Goal: Task Accomplishment & Management: Use online tool/utility

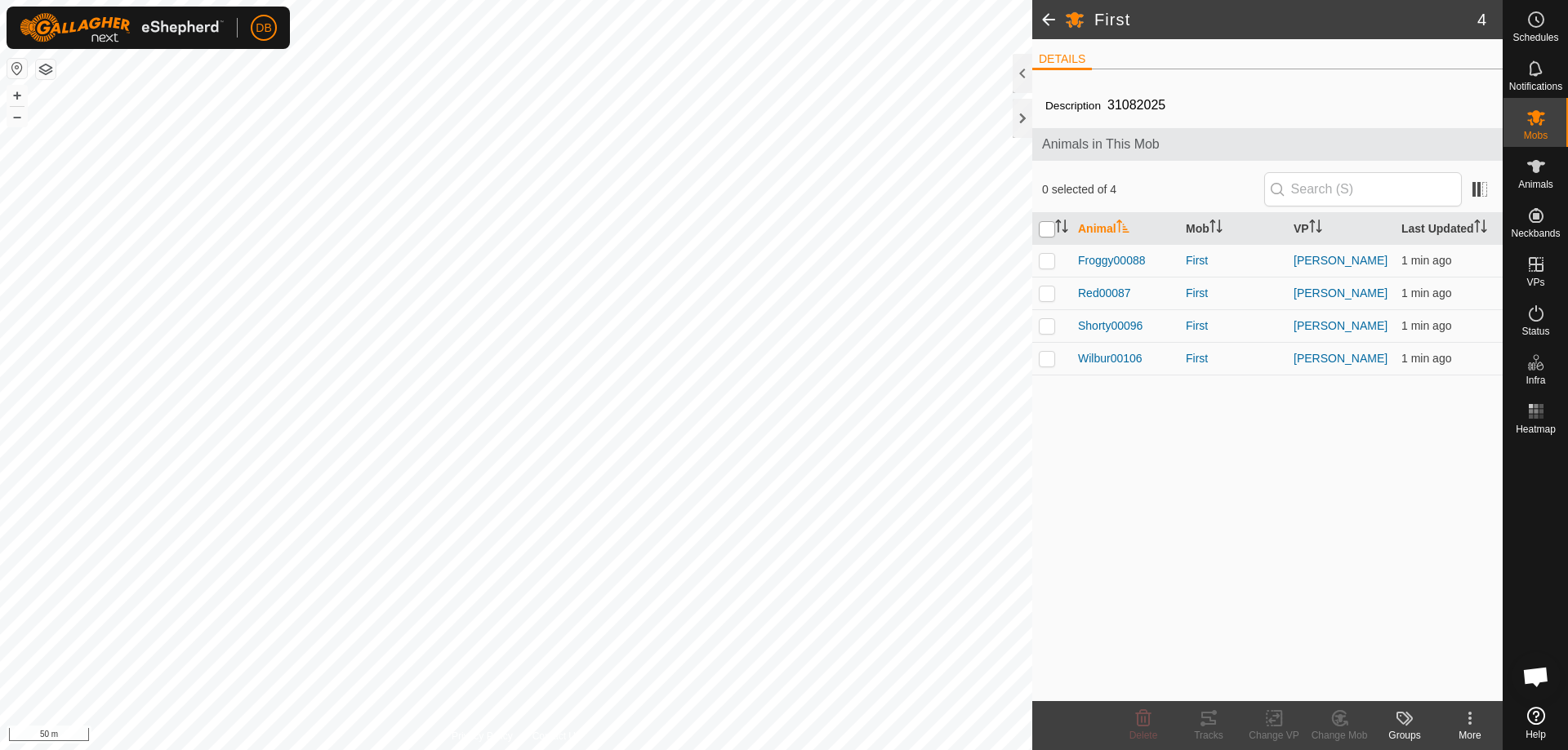
click at [1048, 229] on input "checkbox" at bounding box center [1047, 228] width 16 height 16
checkbox input "true"
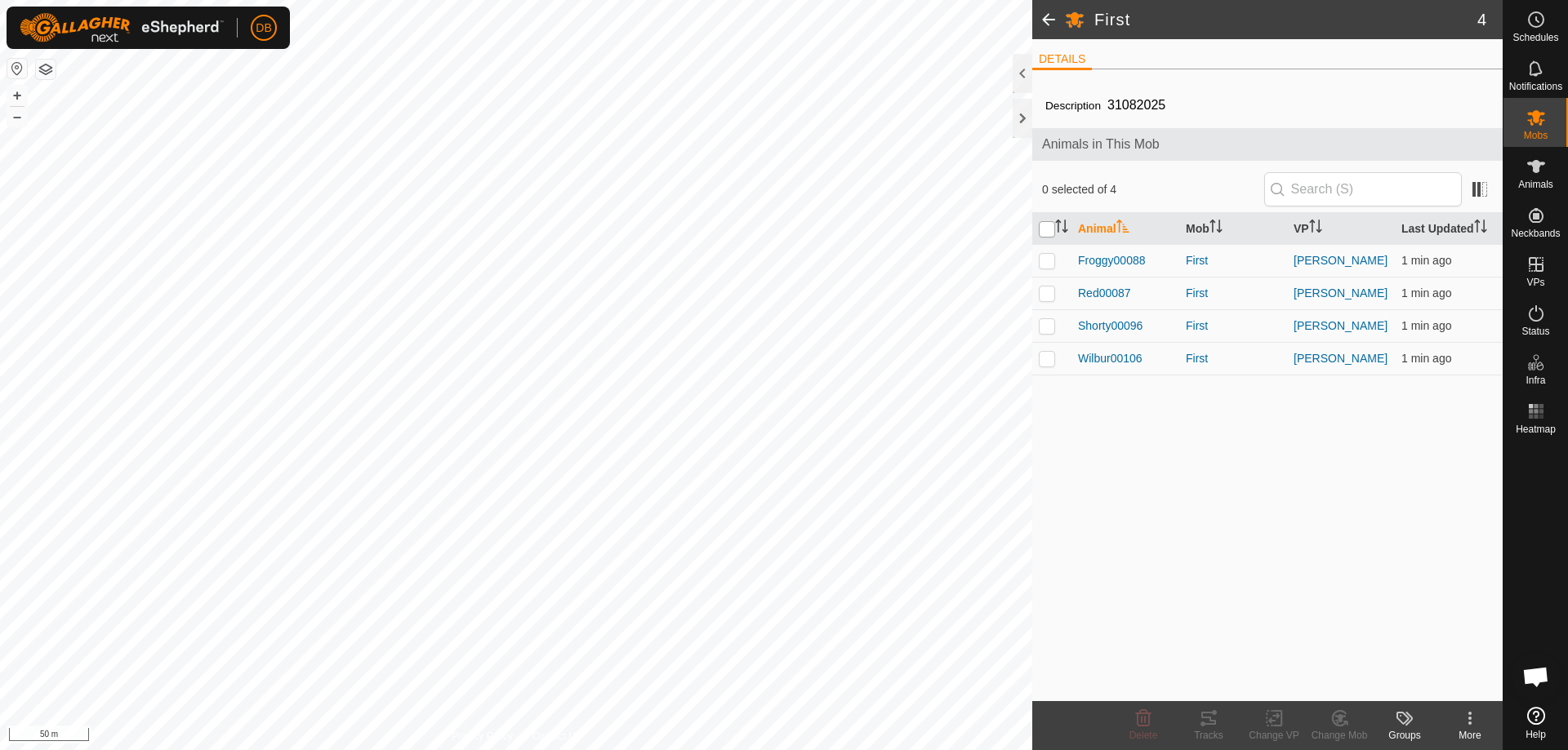
checkbox input "true"
click at [1276, 730] on div "Change VP" at bounding box center [1274, 735] width 65 height 14
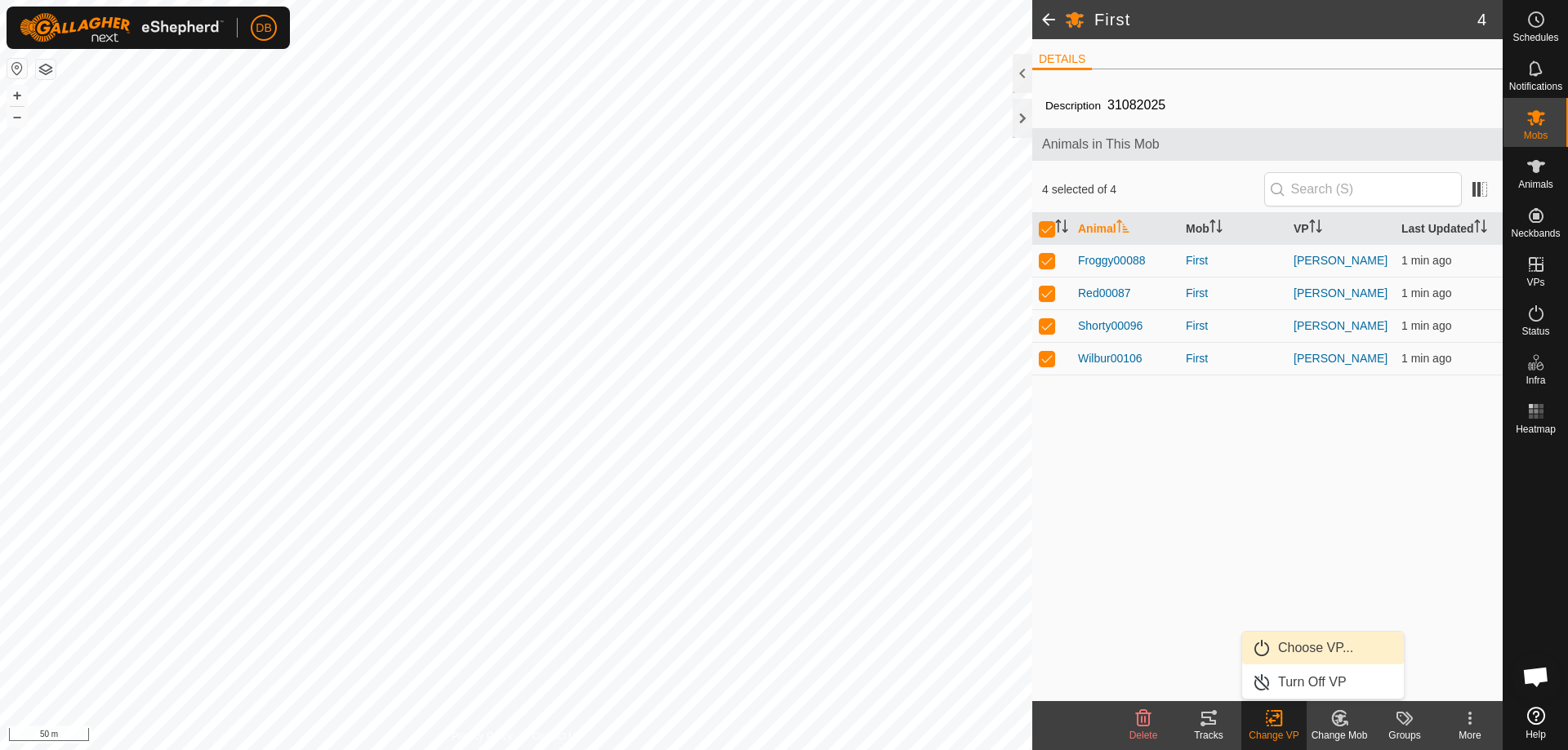
click at [1305, 653] on link "Choose VP..." at bounding box center [1323, 648] width 161 height 32
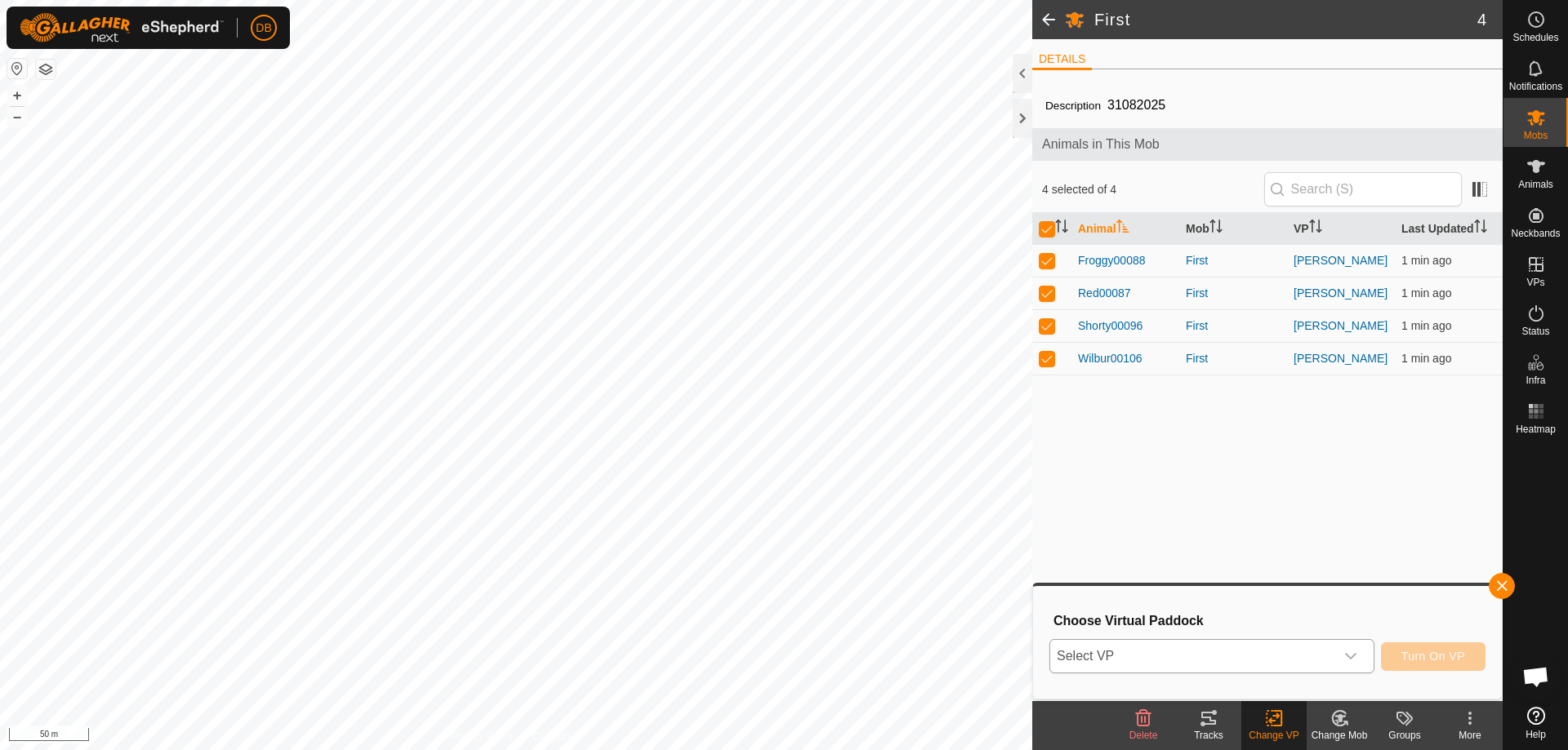
click at [1348, 661] on icon "dropdown trigger" at bounding box center [1350, 656] width 13 height 13
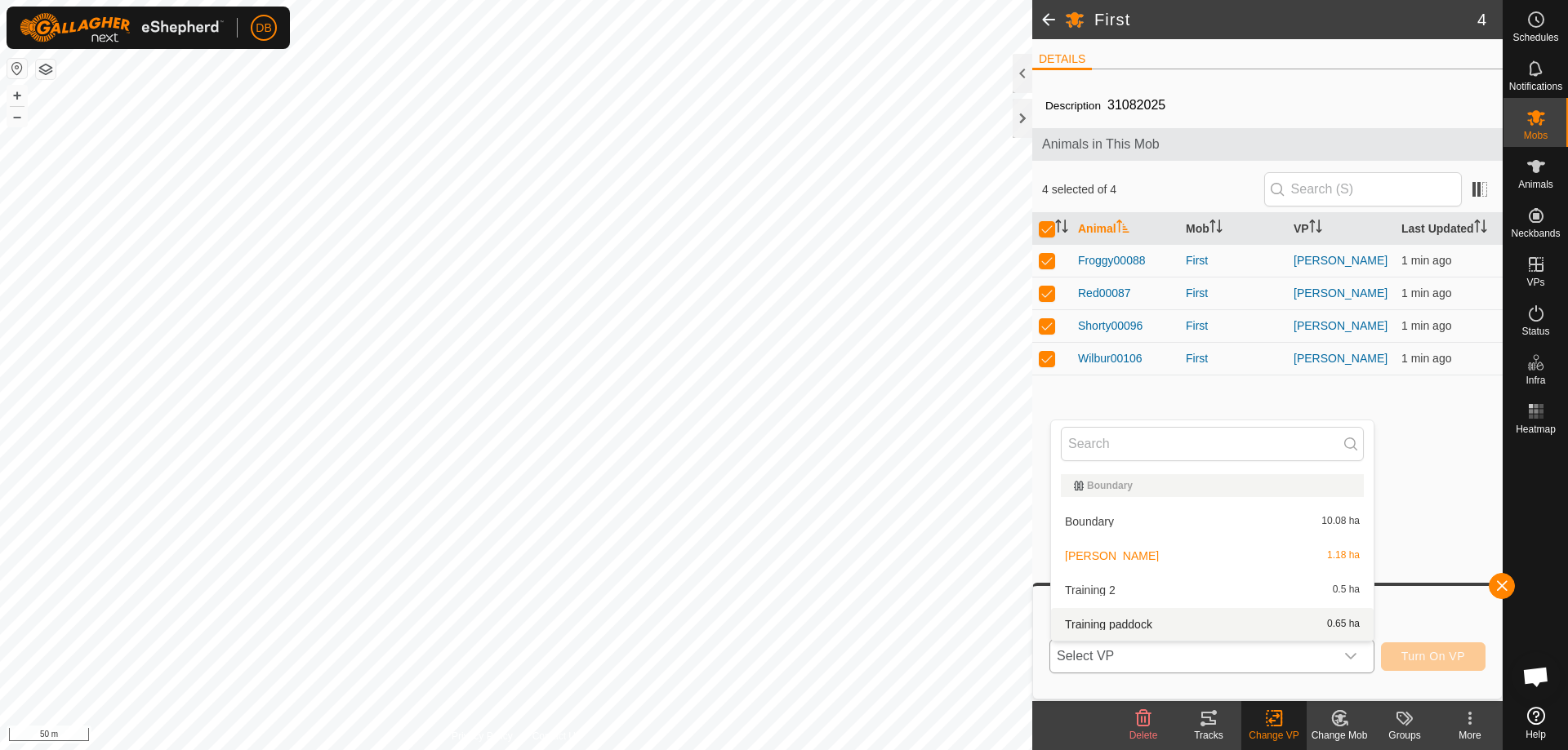
click at [1154, 627] on li "Training paddock 0.65 ha" at bounding box center [1213, 624] width 323 height 32
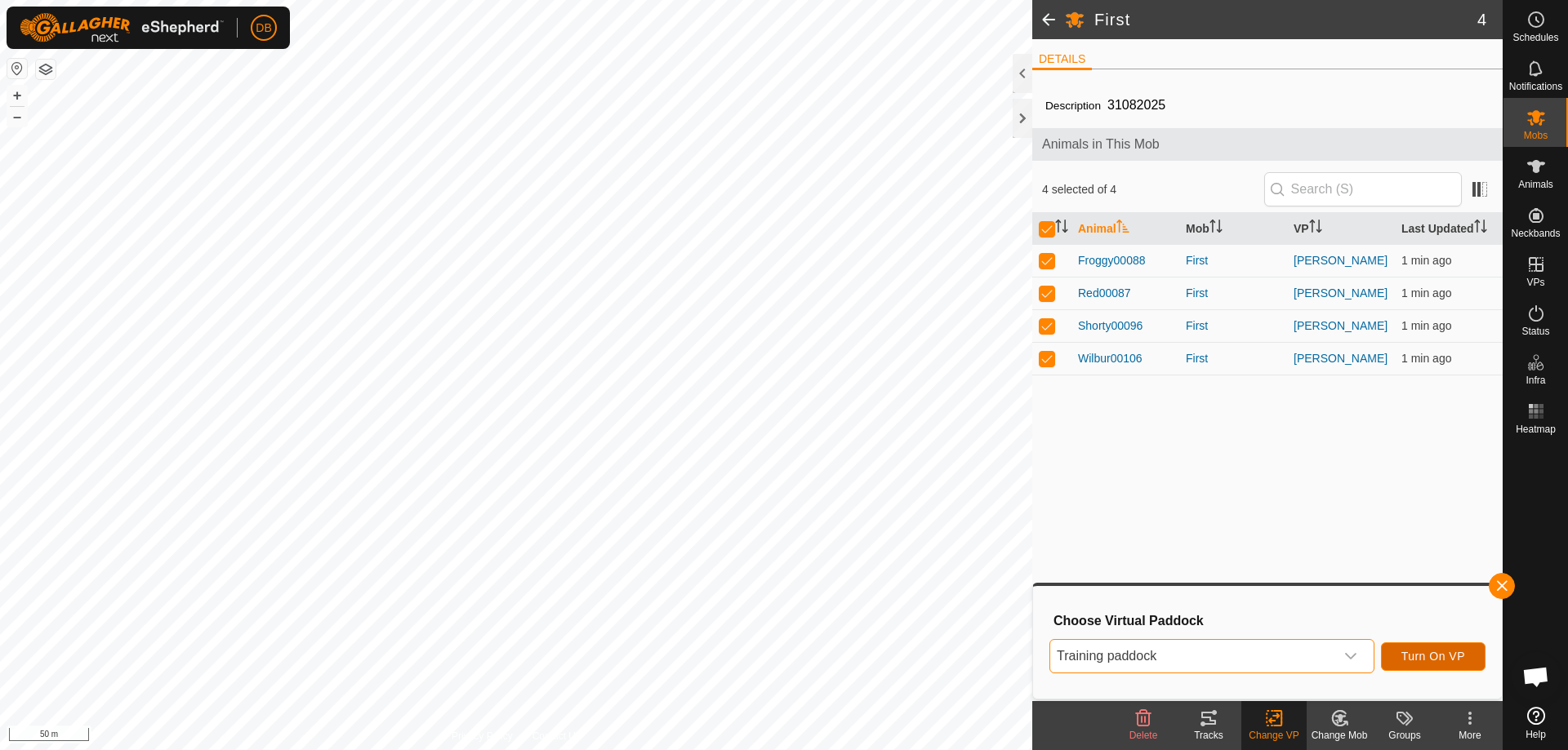
click at [1410, 659] on span "Turn On VP" at bounding box center [1433, 656] width 64 height 13
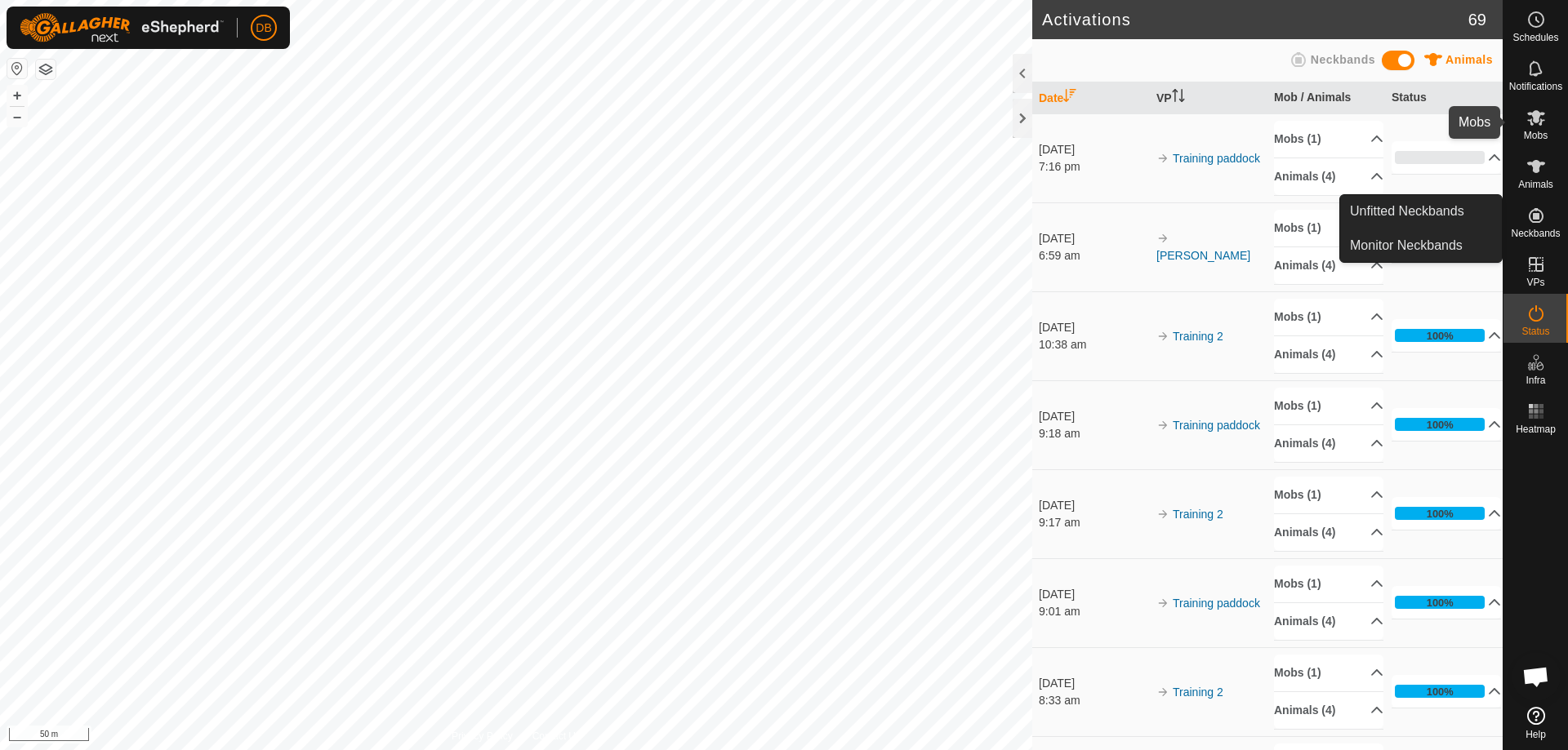
click at [1534, 121] on icon at bounding box center [1536, 118] width 18 height 15
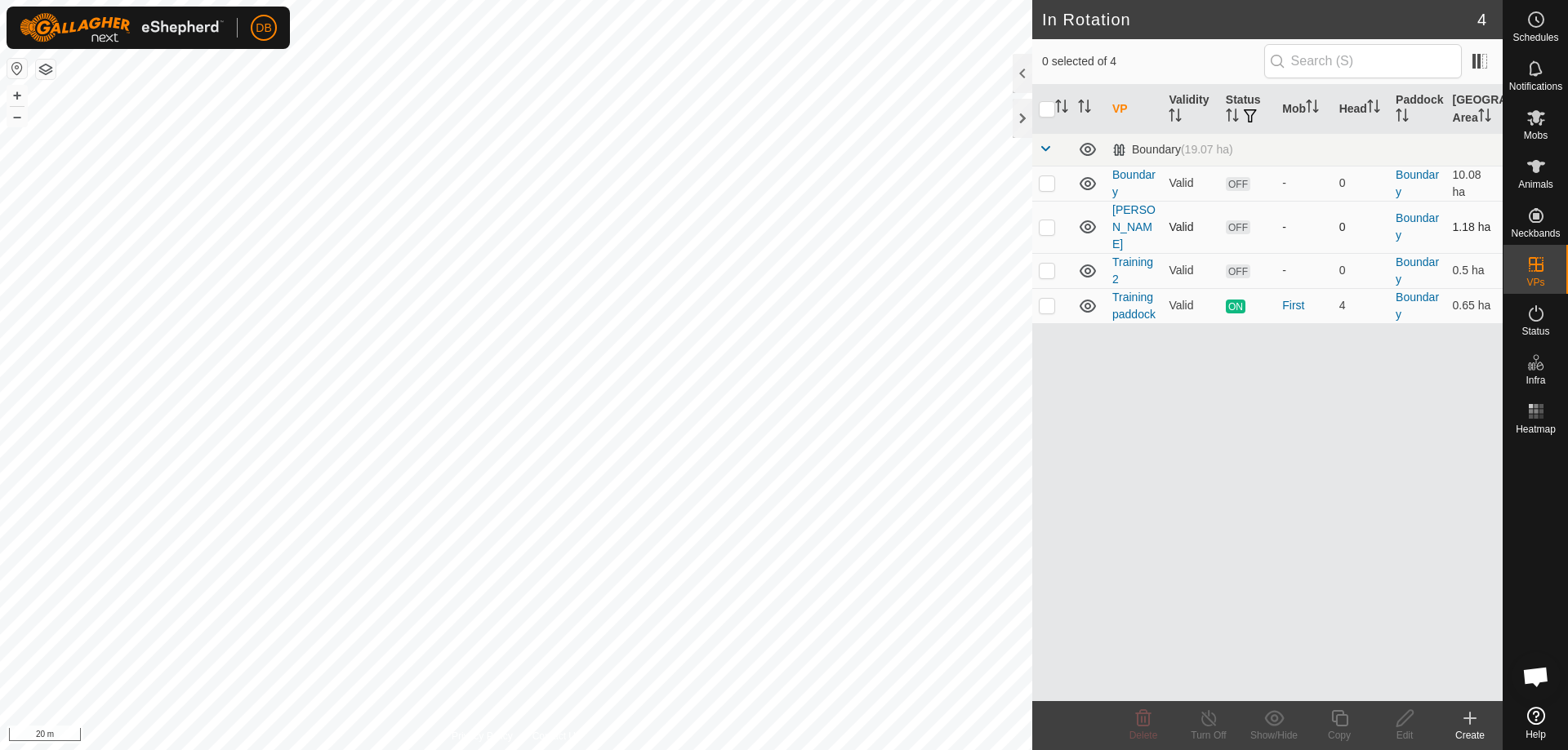
click at [1048, 221] on p-checkbox at bounding box center [1047, 227] width 16 height 13
checkbox input "true"
click at [1404, 722] on icon at bounding box center [1405, 718] width 16 height 16
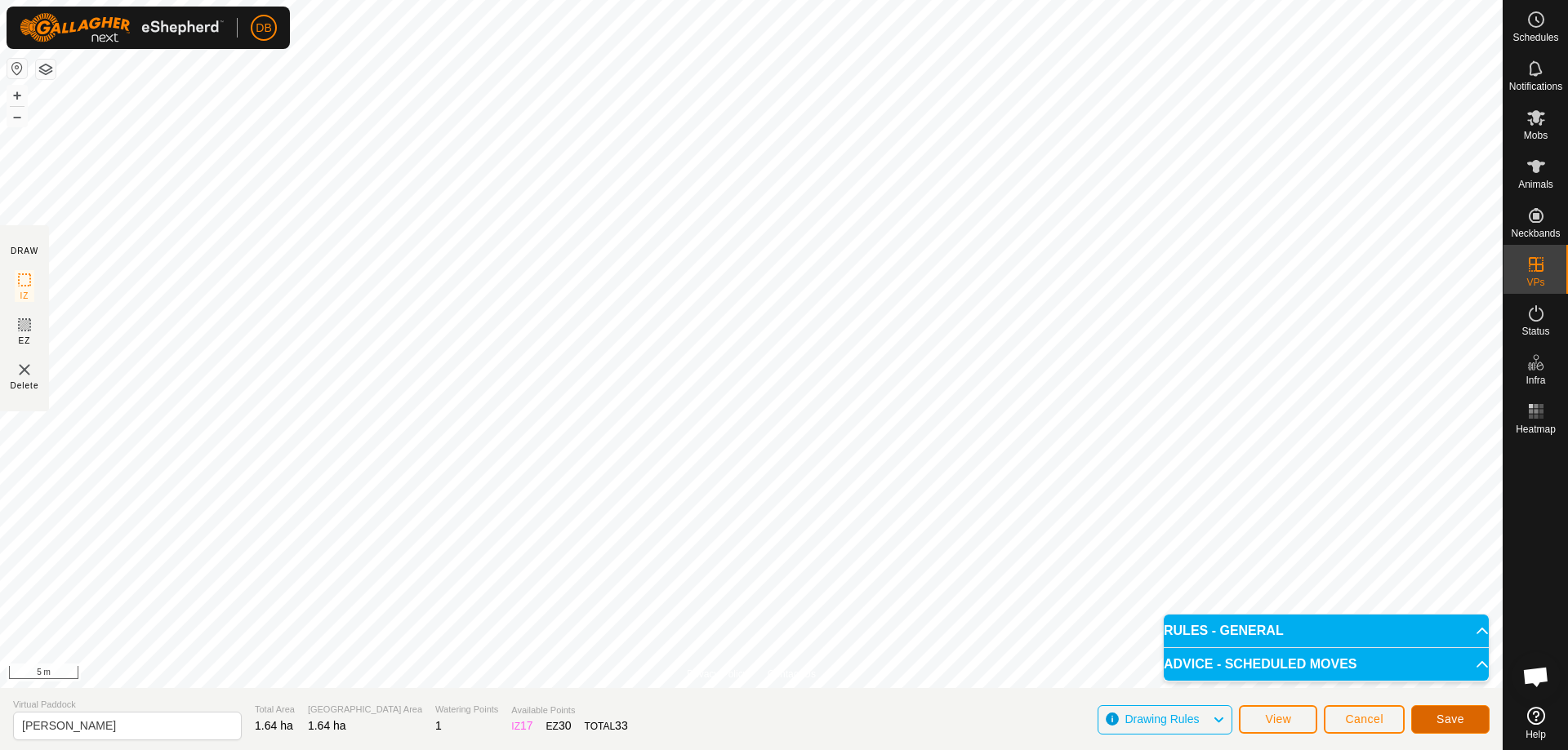
click at [1448, 715] on span "Save" at bounding box center [1451, 719] width 28 height 13
click at [1276, 713] on span "View" at bounding box center [1278, 719] width 26 height 13
click at [1469, 627] on p-accordion-header "RULES - GENERAL" at bounding box center [1327, 631] width 325 height 32
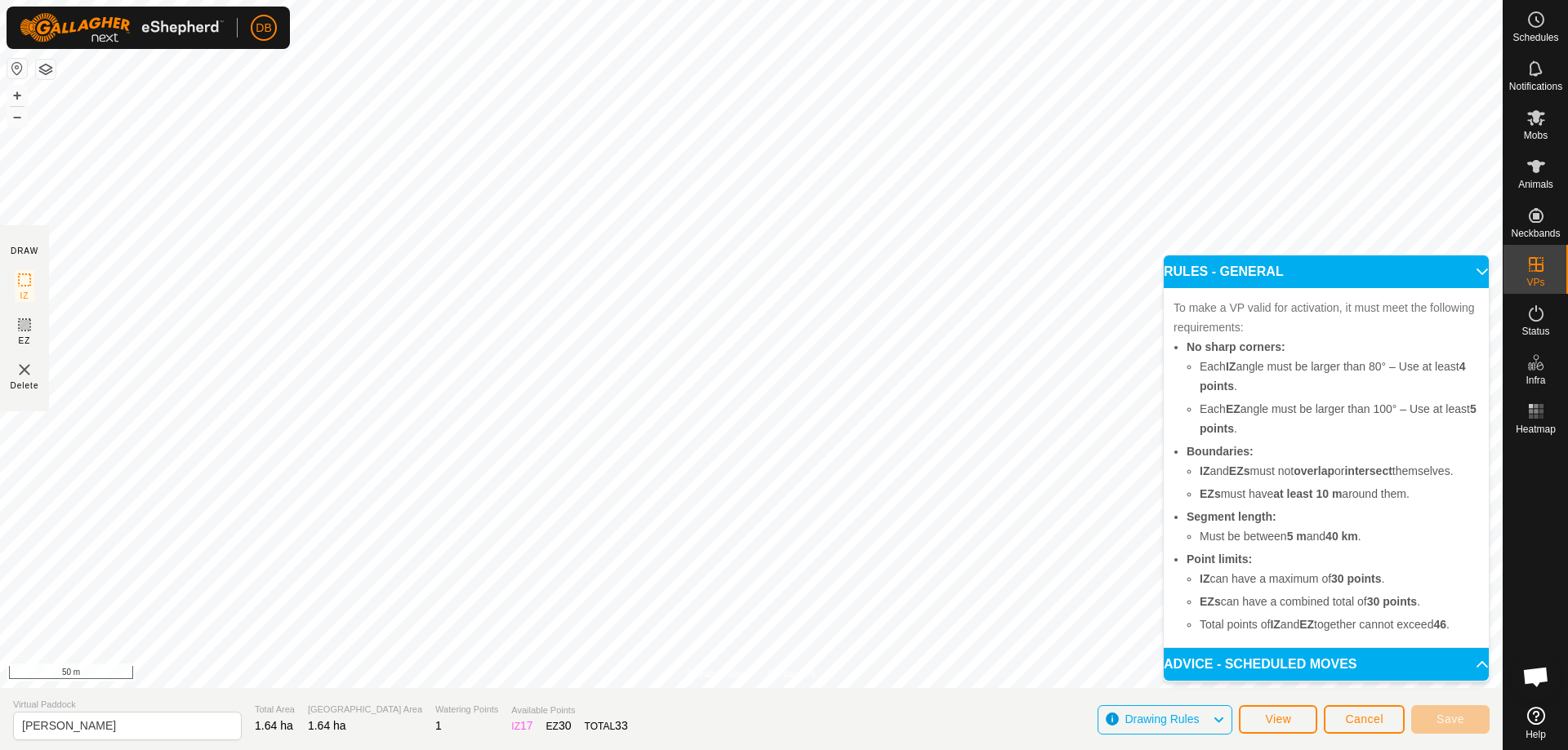
click at [1475, 256] on p-accordion-header "RULES - GENERAL" at bounding box center [1327, 272] width 325 height 32
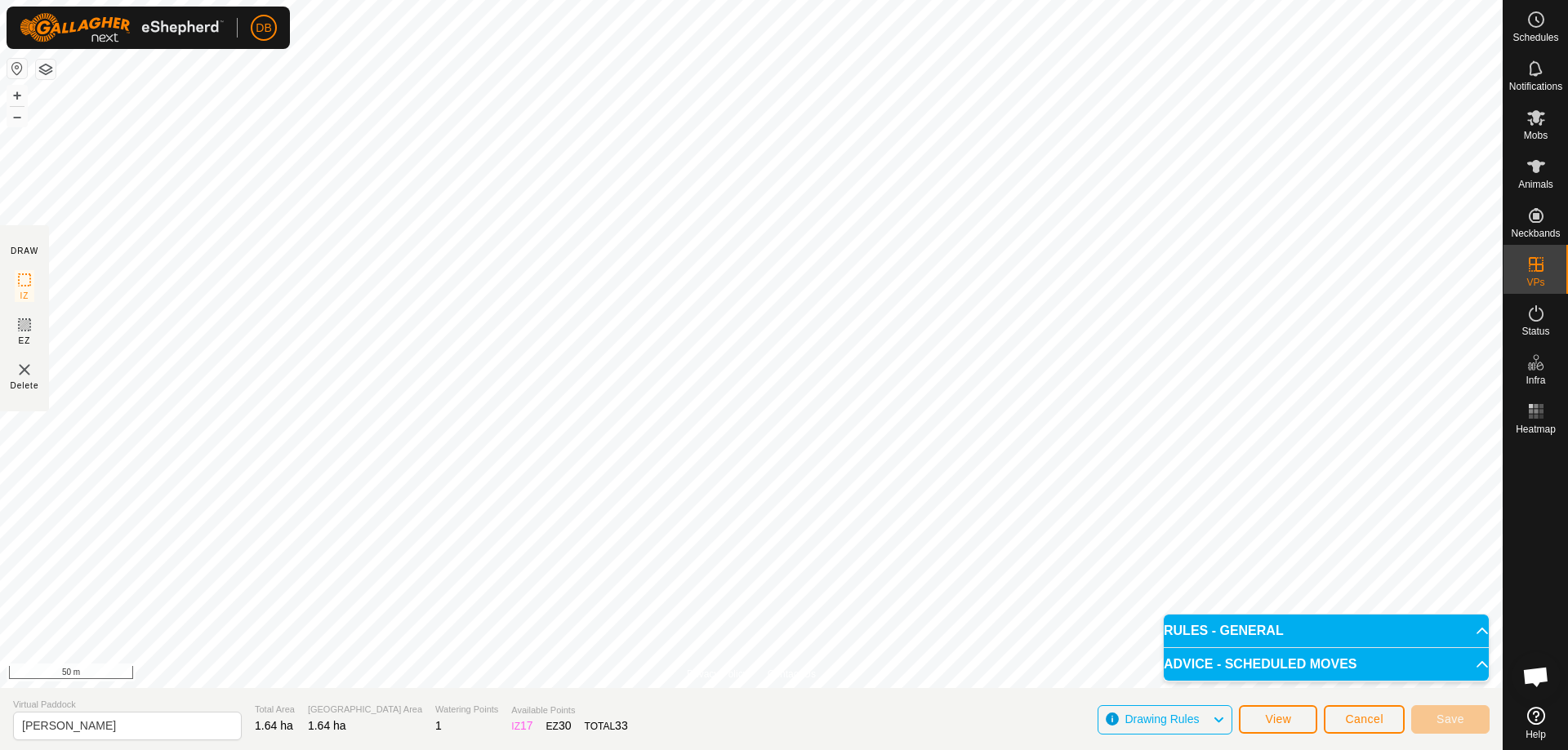
click at [1475, 668] on p-accordion-header "ADVICE - SCHEDULED MOVES" at bounding box center [1327, 664] width 325 height 32
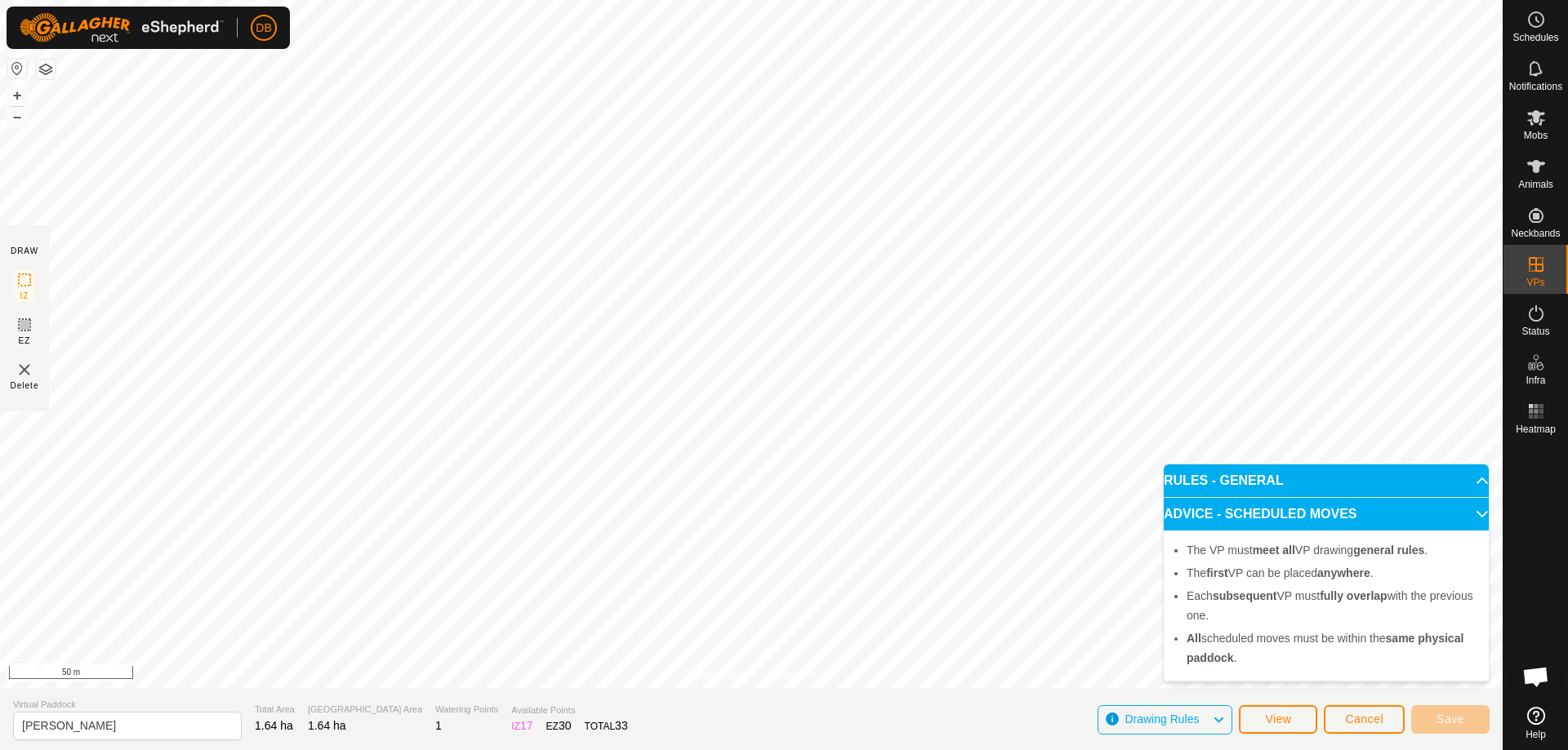
click at [1482, 514] on p-accordion-header "ADVICE - SCHEDULED MOVES" at bounding box center [1327, 514] width 325 height 32
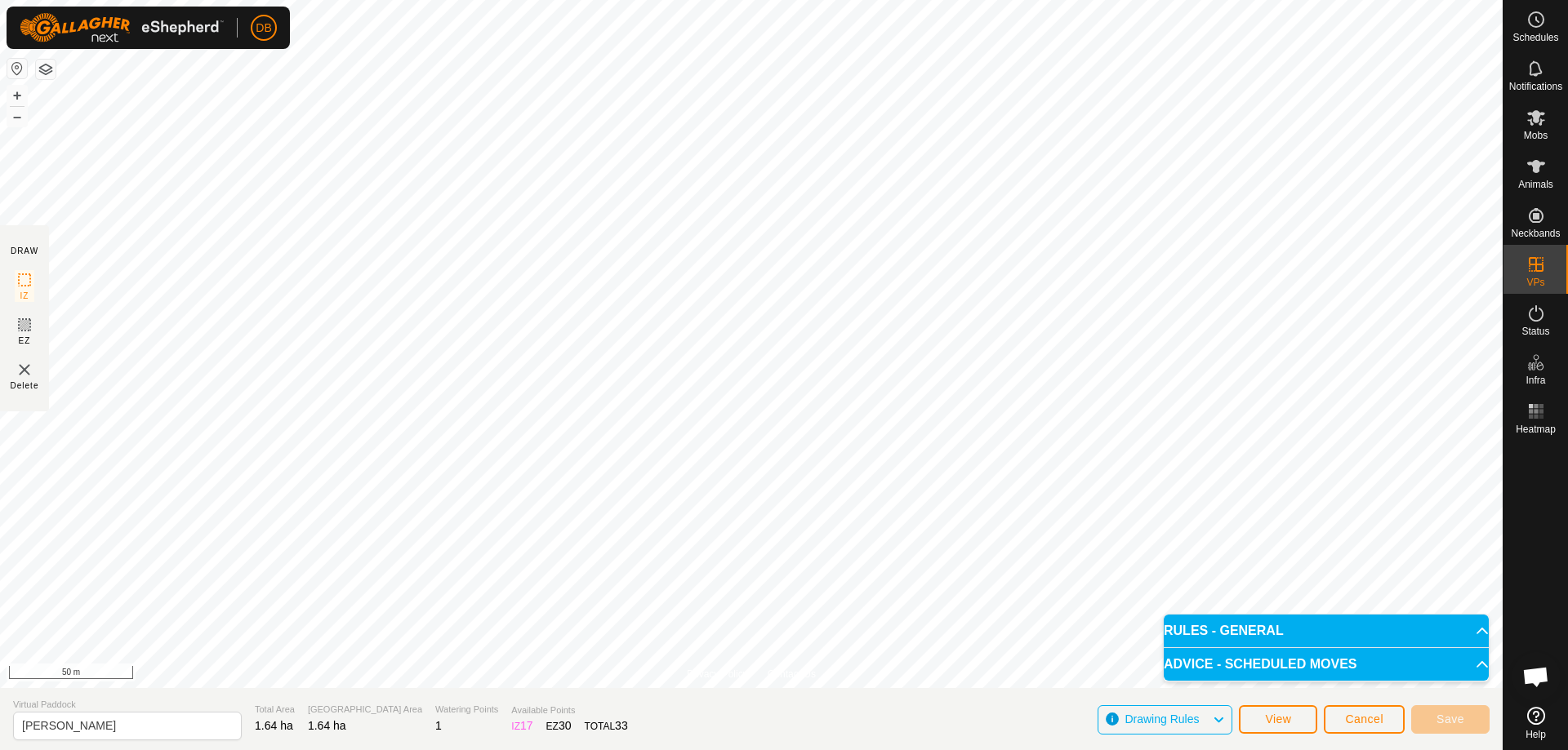
click at [1203, 724] on span "Drawing Rules" at bounding box center [1169, 719] width 88 height 21
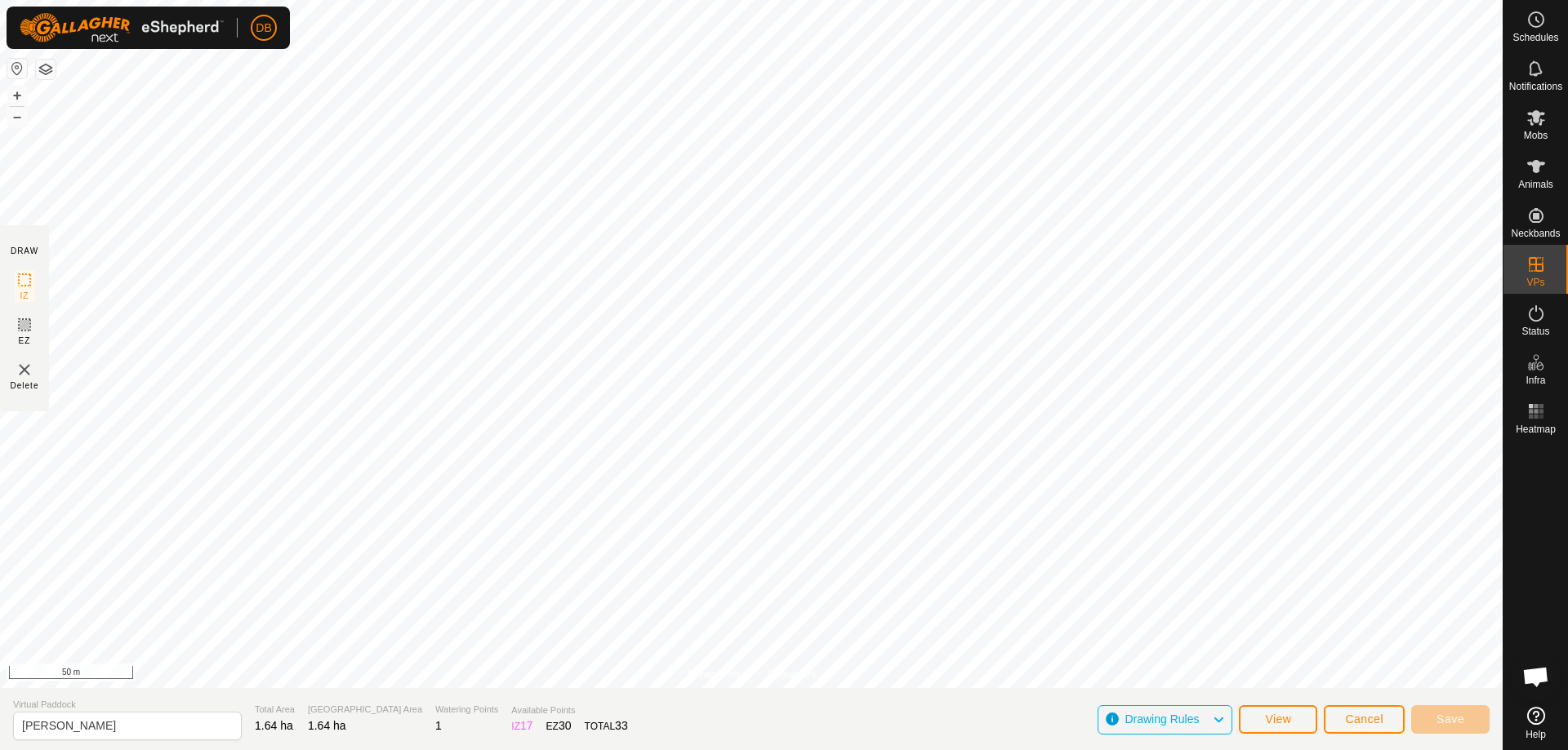
click at [1222, 715] on icon at bounding box center [1218, 719] width 13 height 21
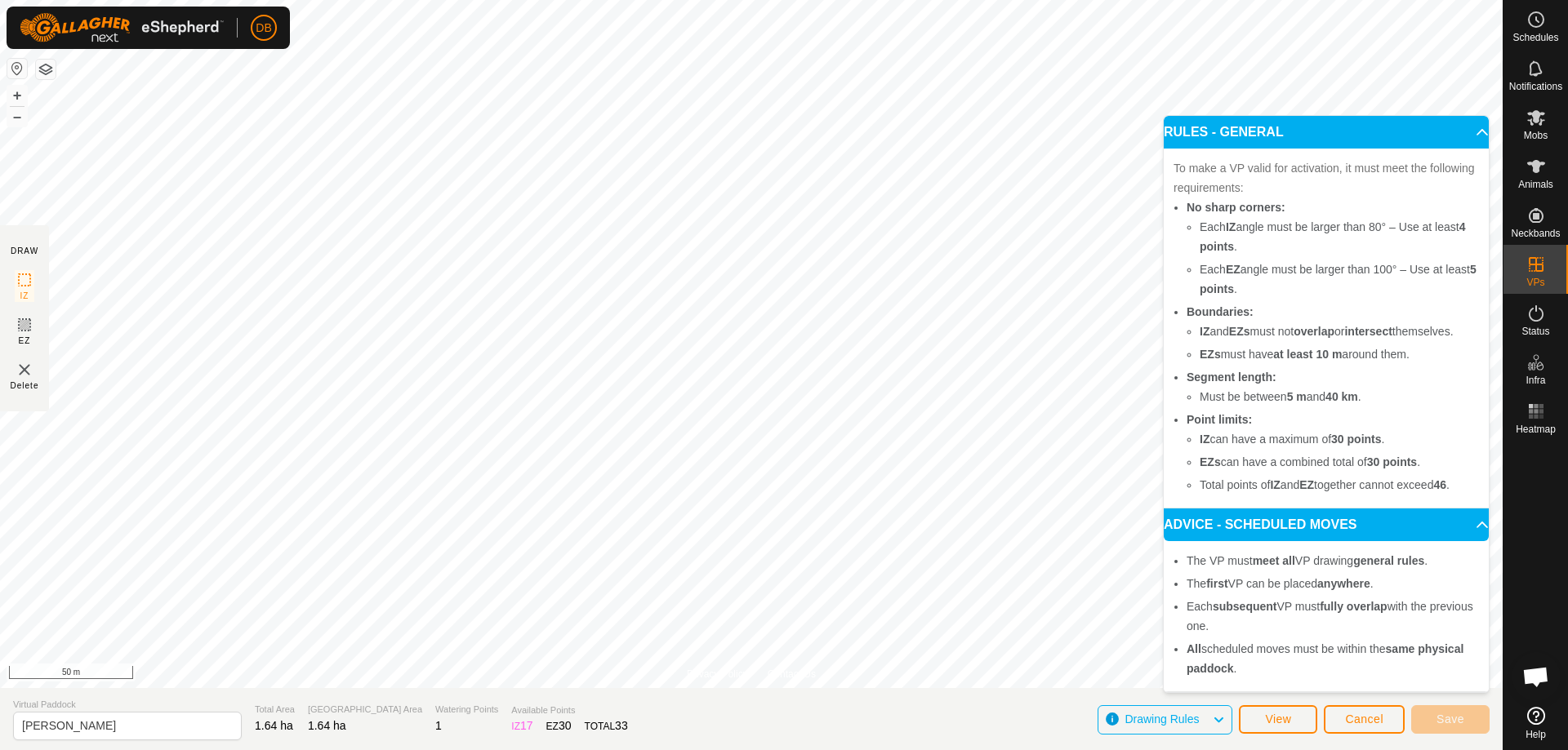
click at [1467, 116] on p-accordion-header "RULES - GENERAL" at bounding box center [1327, 132] width 325 height 32
click at [1471, 116] on p-accordion-header "RULES - GENERAL" at bounding box center [1327, 132] width 325 height 32
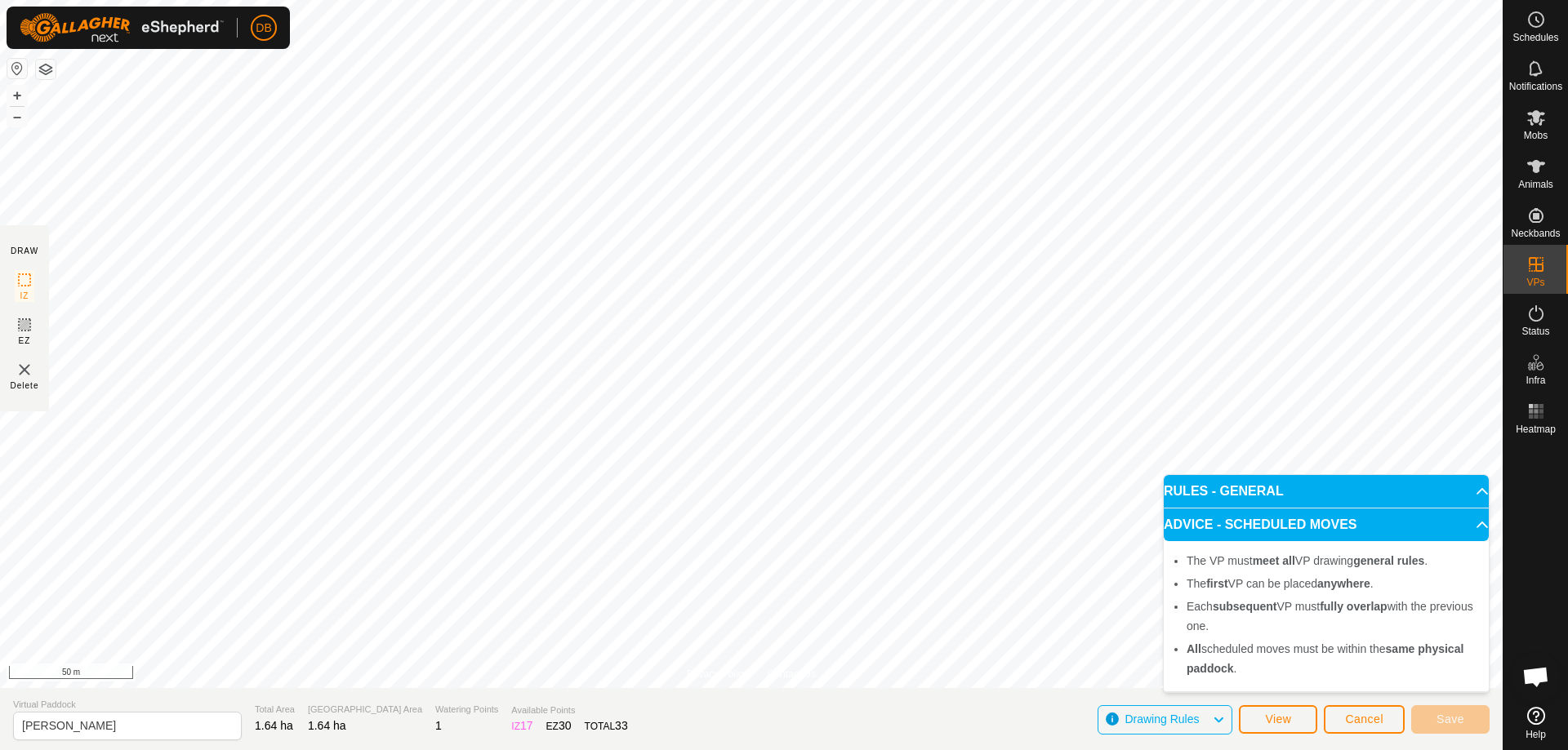
click at [1218, 719] on icon at bounding box center [1218, 719] width 13 height 21
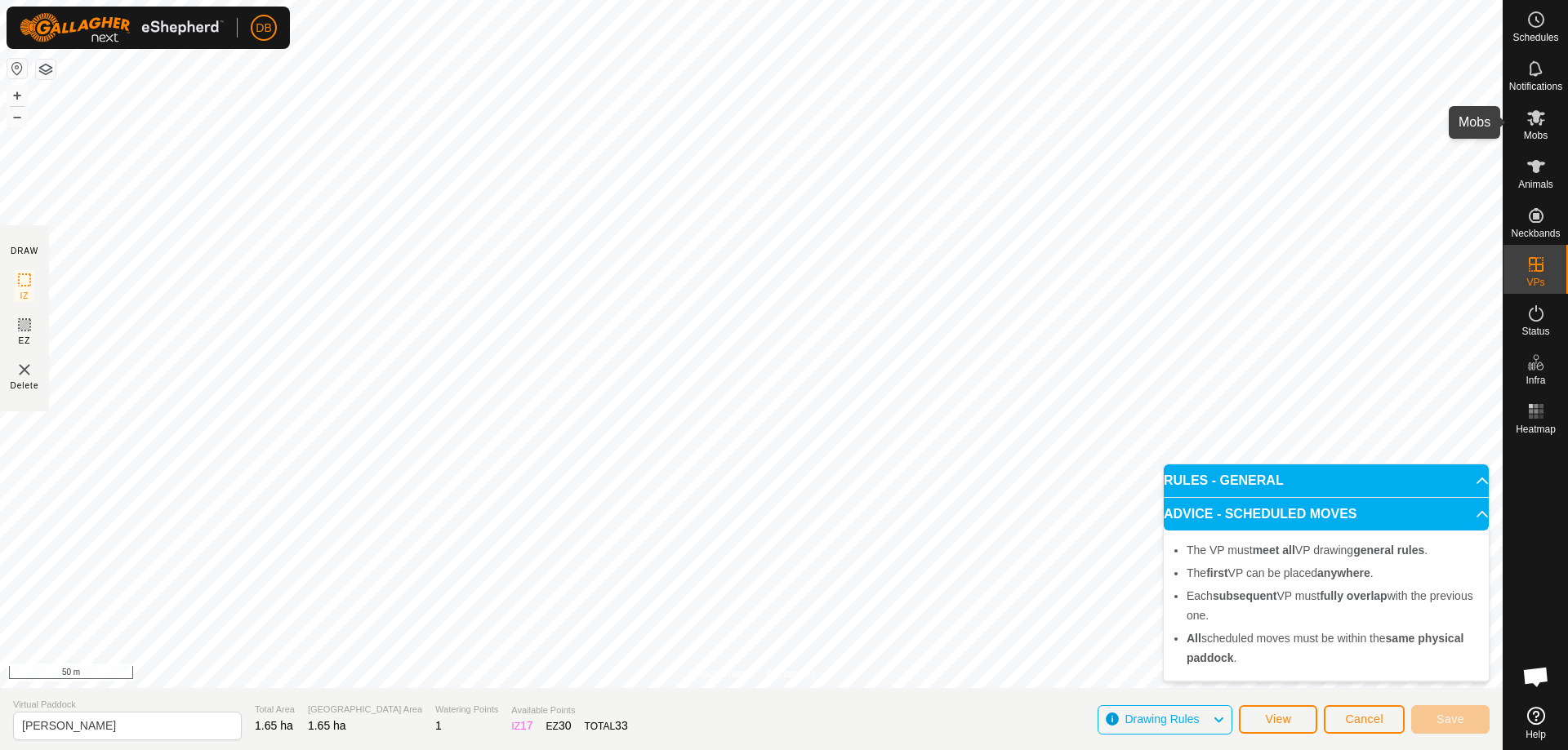
click at [1535, 128] on es-mob-svg-icon at bounding box center [1537, 117] width 30 height 26
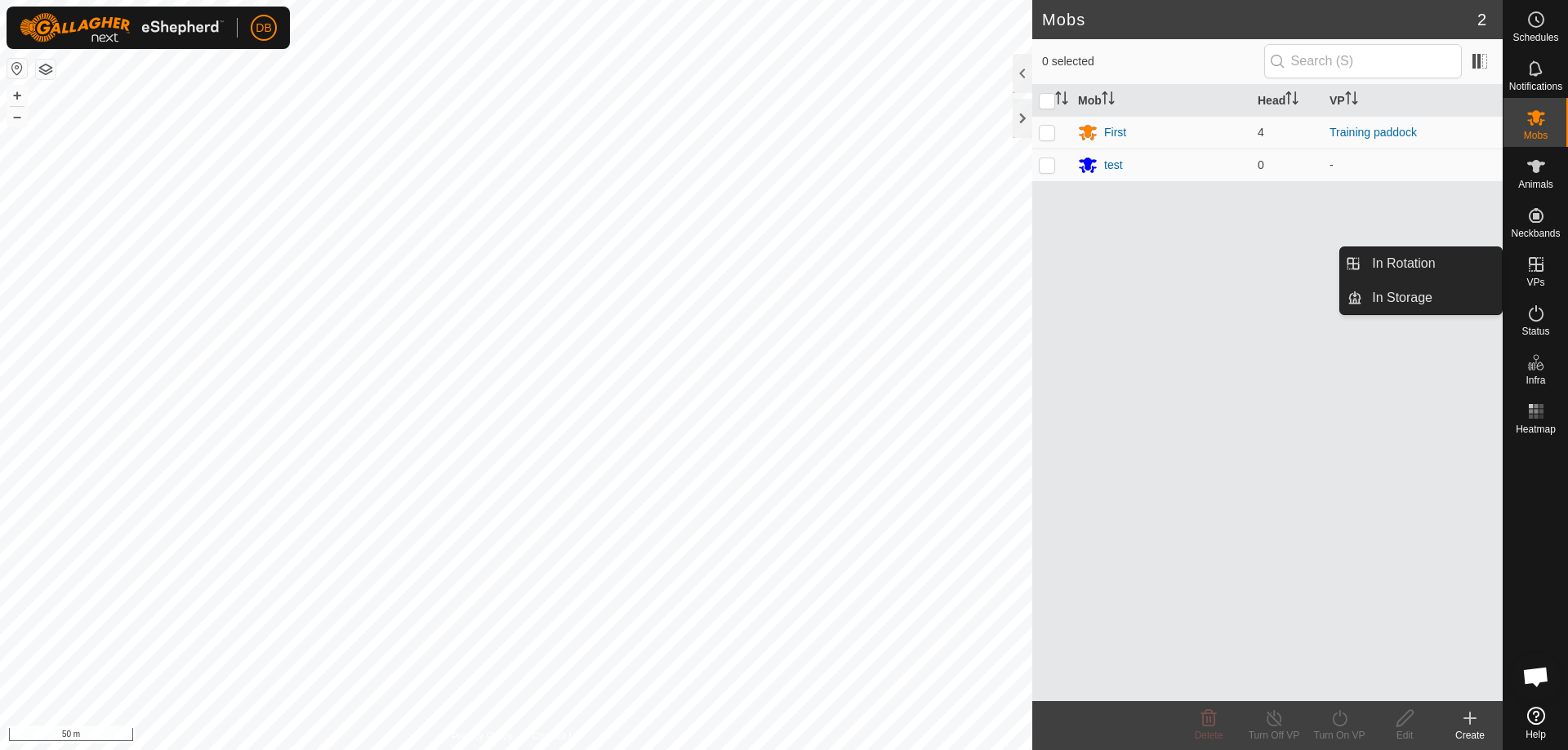
click at [1538, 270] on icon at bounding box center [1536, 264] width 14 height 14
click at [1443, 263] on link "In Rotation" at bounding box center [1432, 263] width 139 height 32
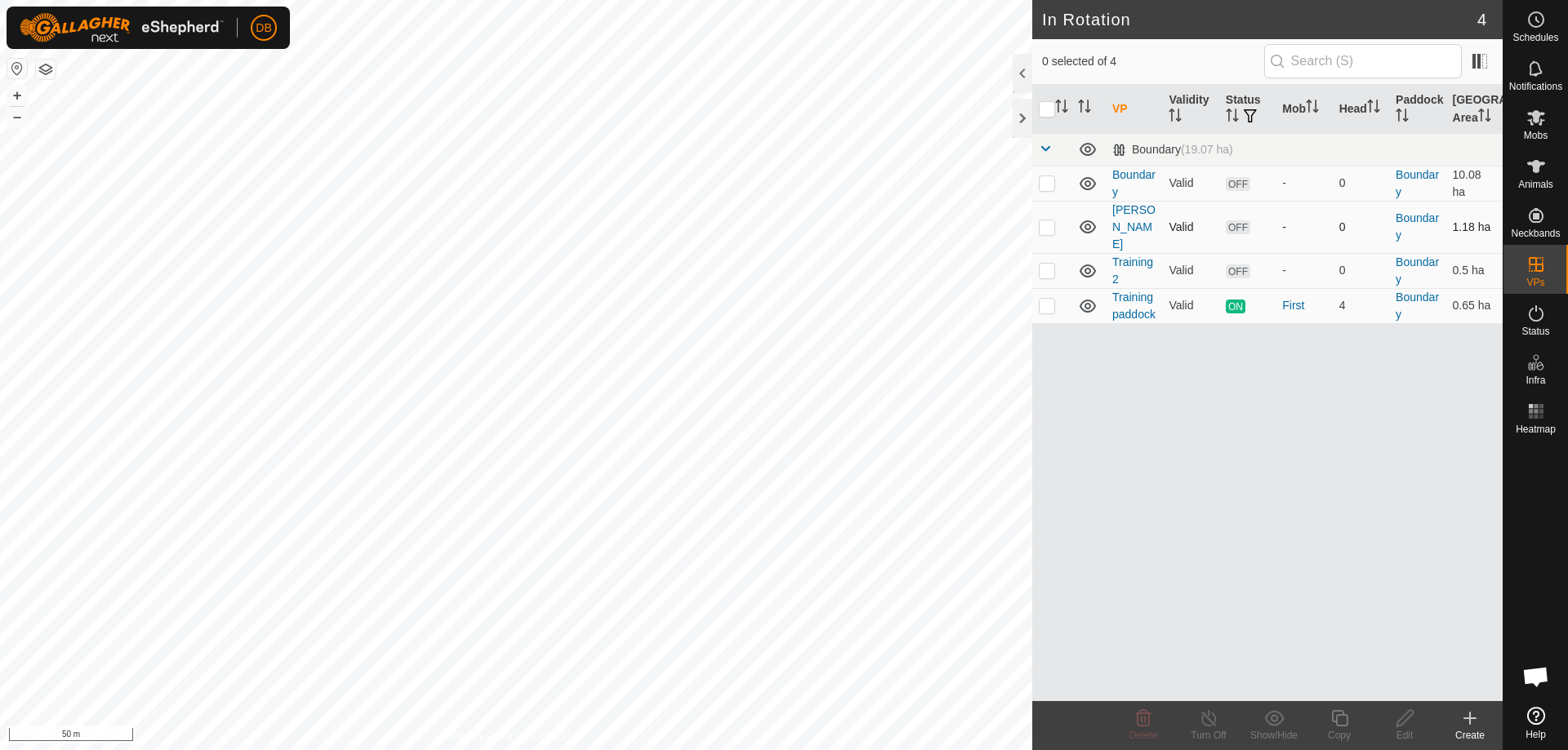
click at [1044, 221] on p-checkbox at bounding box center [1047, 227] width 16 height 13
checkbox input "true"
click at [1403, 718] on icon at bounding box center [1405, 718] width 16 height 16
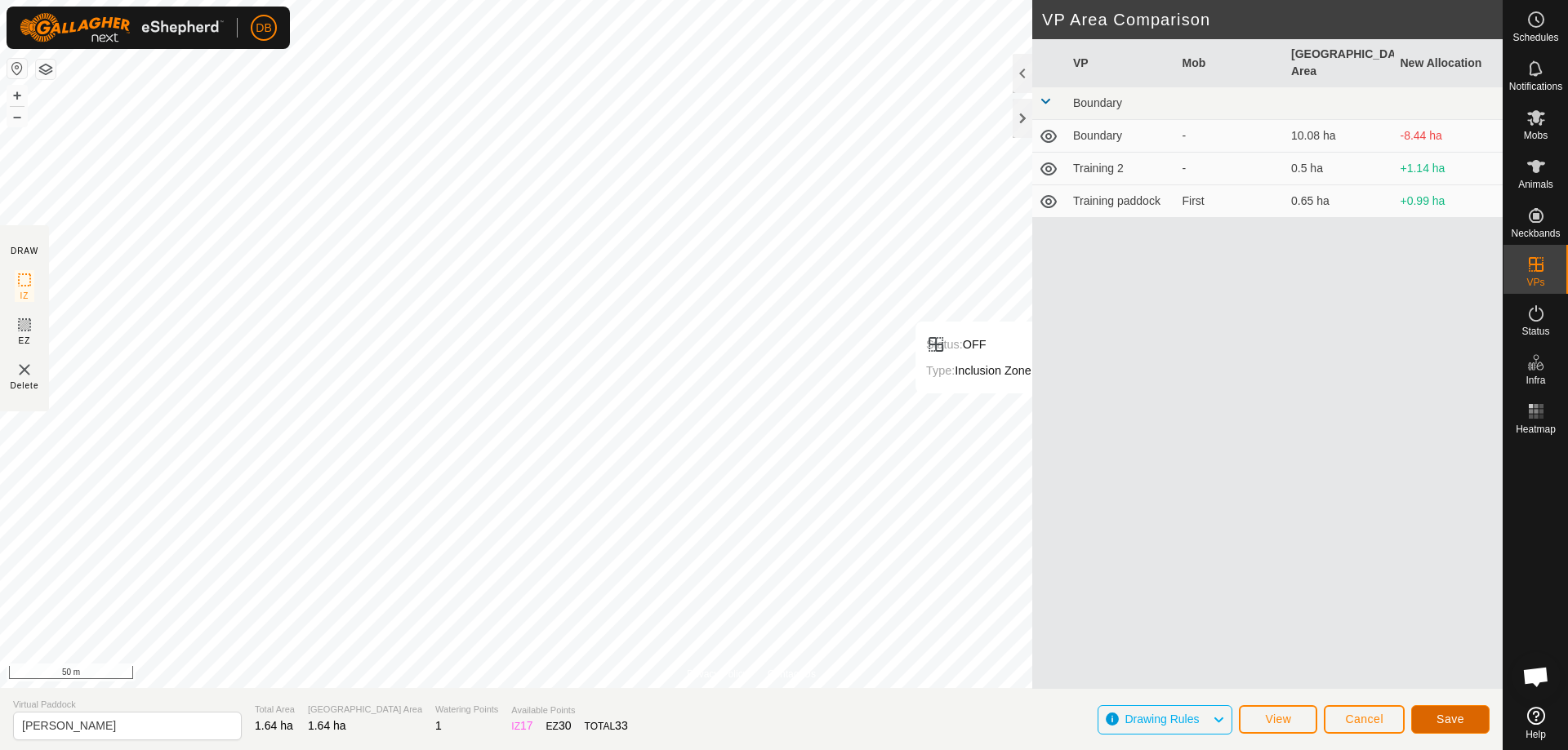
click at [1448, 718] on span "Save" at bounding box center [1451, 719] width 28 height 13
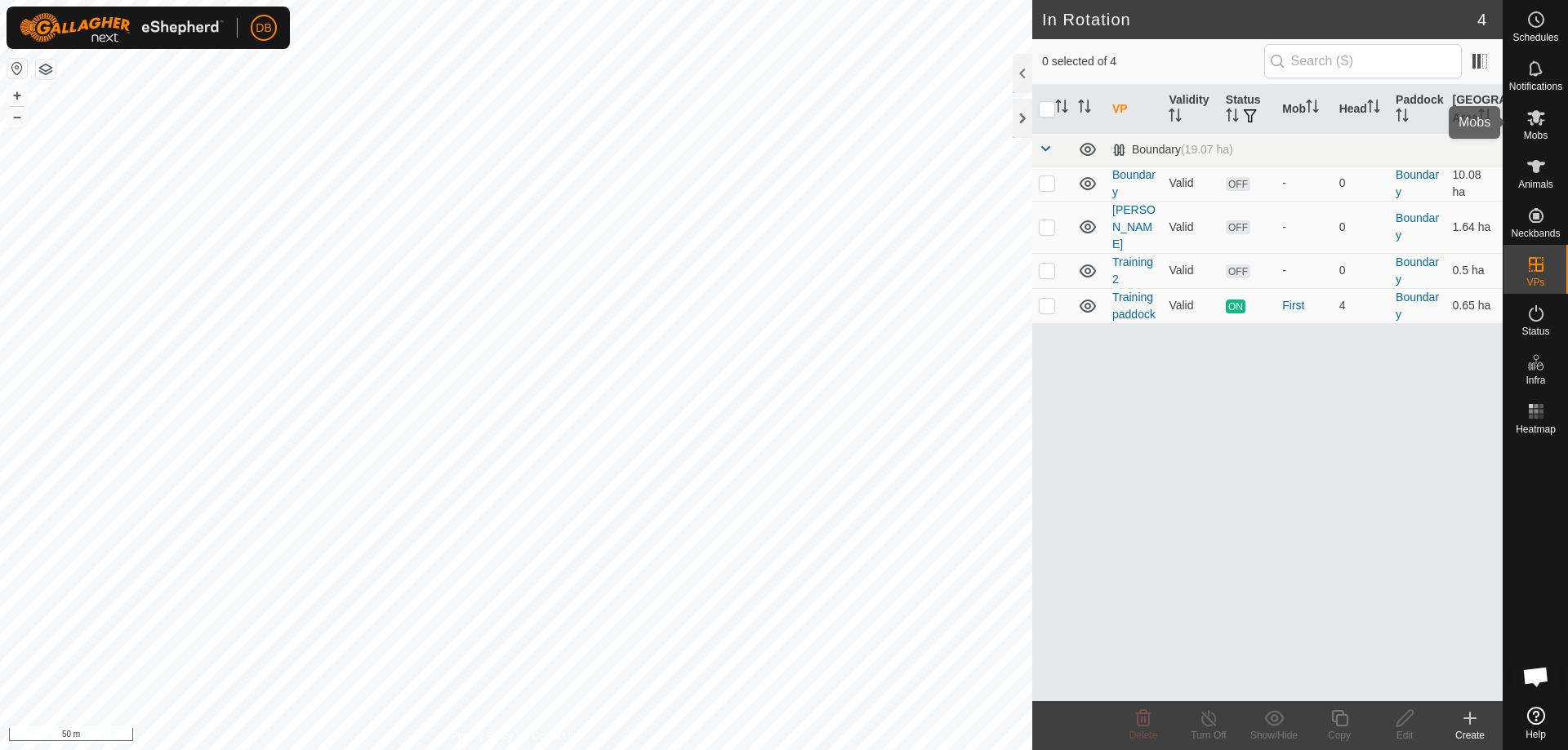
click at [1540, 131] on span "Mobs" at bounding box center [1537, 136] width 24 height 10
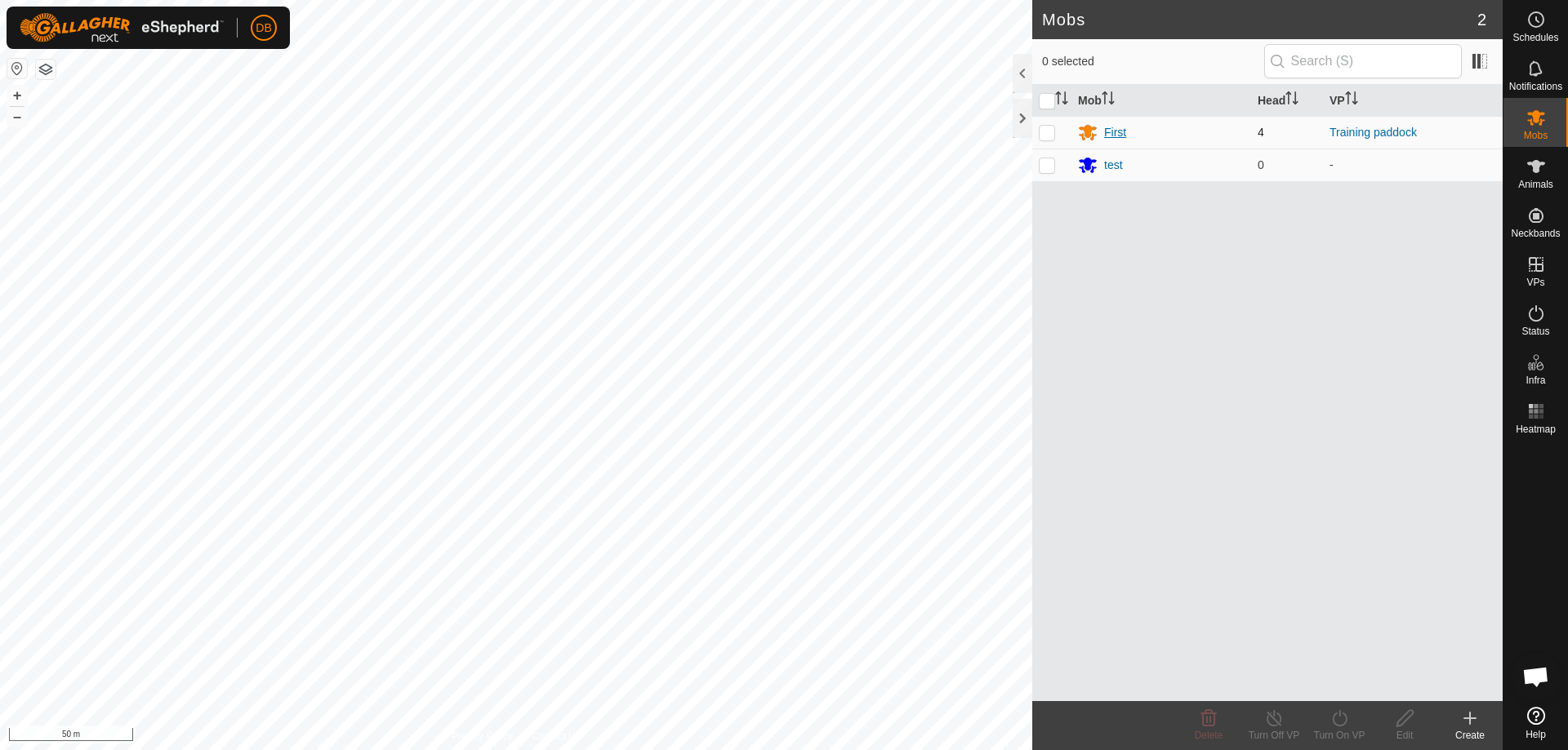
click at [1125, 134] on div "First" at bounding box center [1116, 133] width 22 height 17
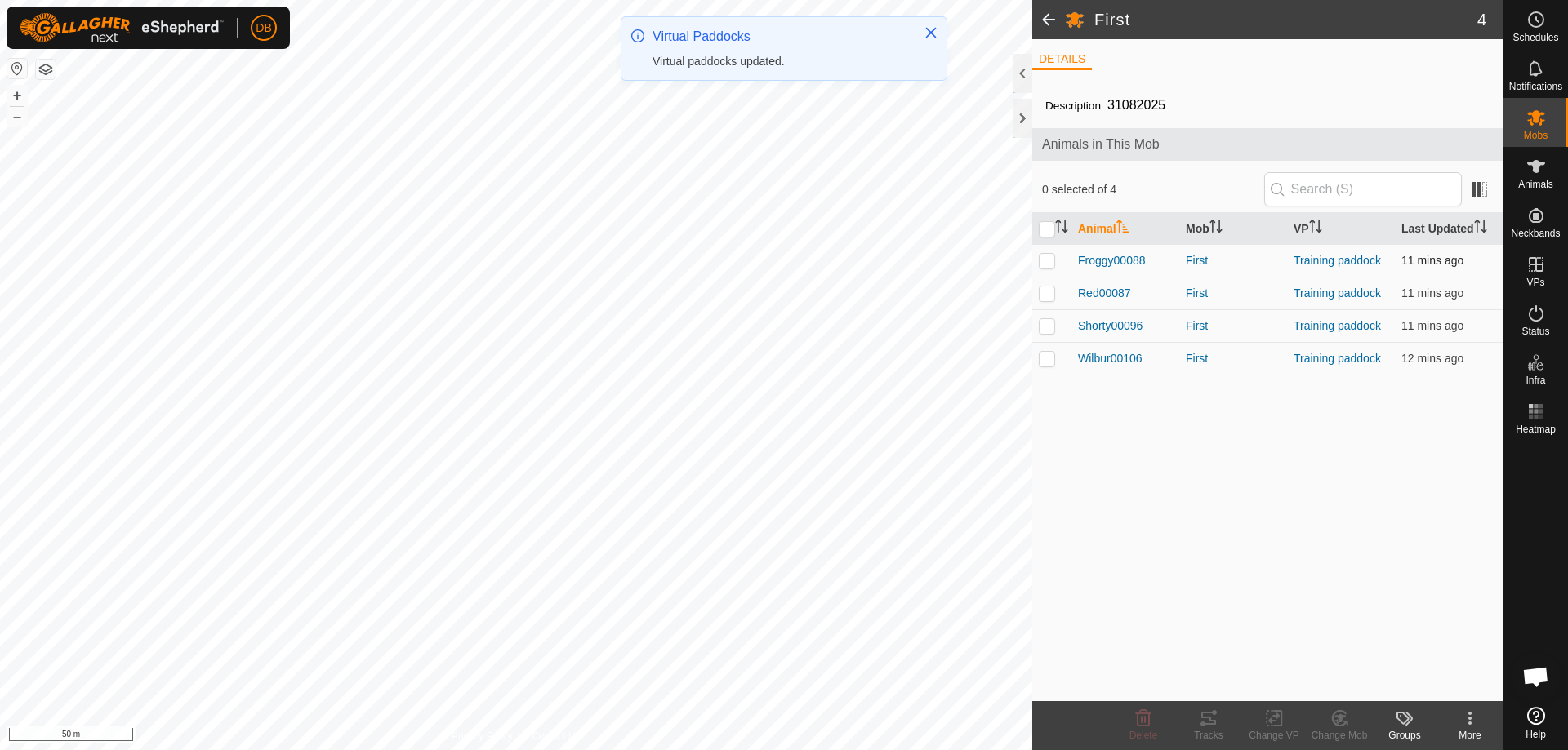
click at [1043, 259] on p-checkbox at bounding box center [1047, 260] width 16 height 13
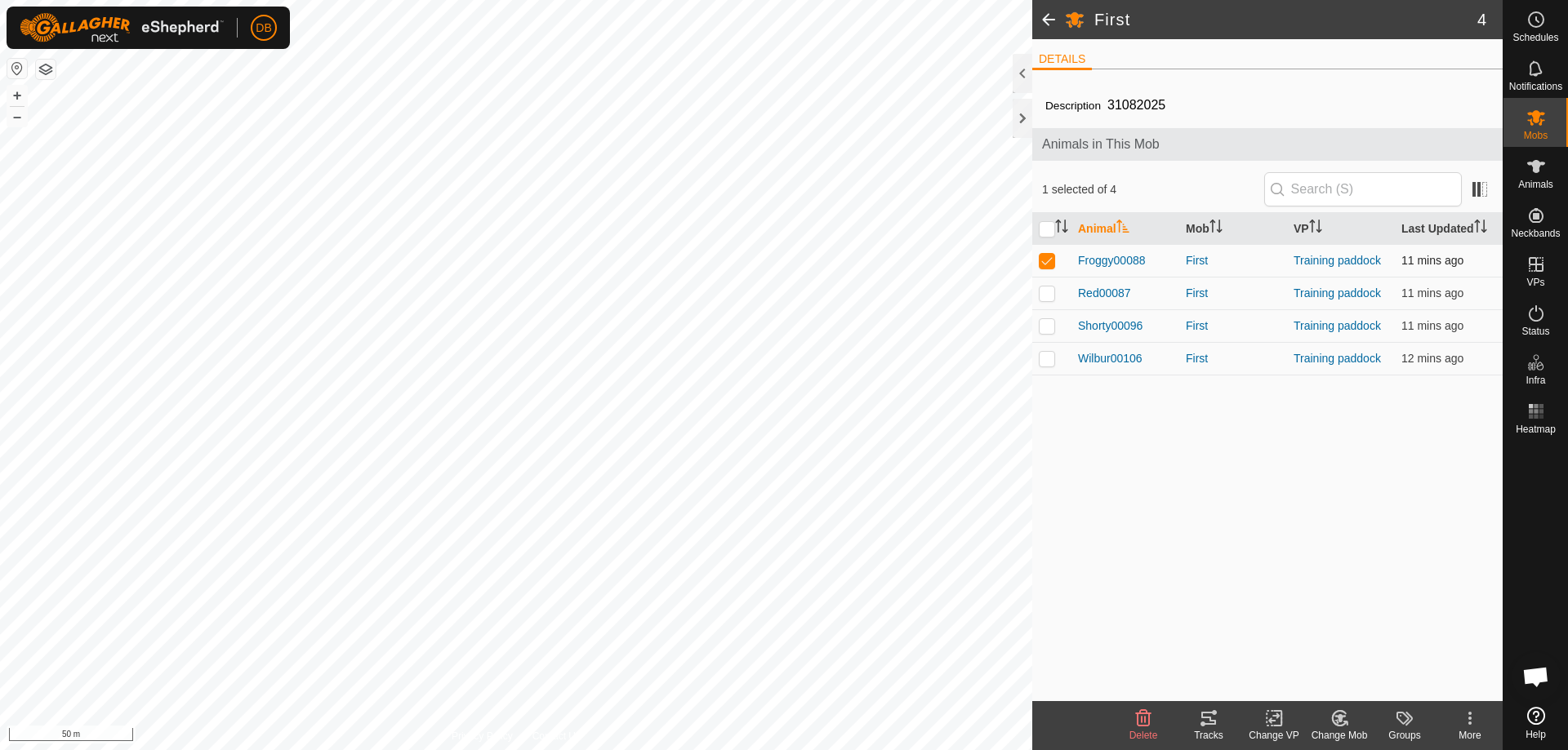
click at [1046, 259] on p-checkbox at bounding box center [1047, 260] width 16 height 13
checkbox input "false"
click at [1047, 295] on p-checkbox at bounding box center [1047, 292] width 16 height 13
click at [1047, 290] on p-checkbox at bounding box center [1047, 292] width 16 height 13
checkbox input "false"
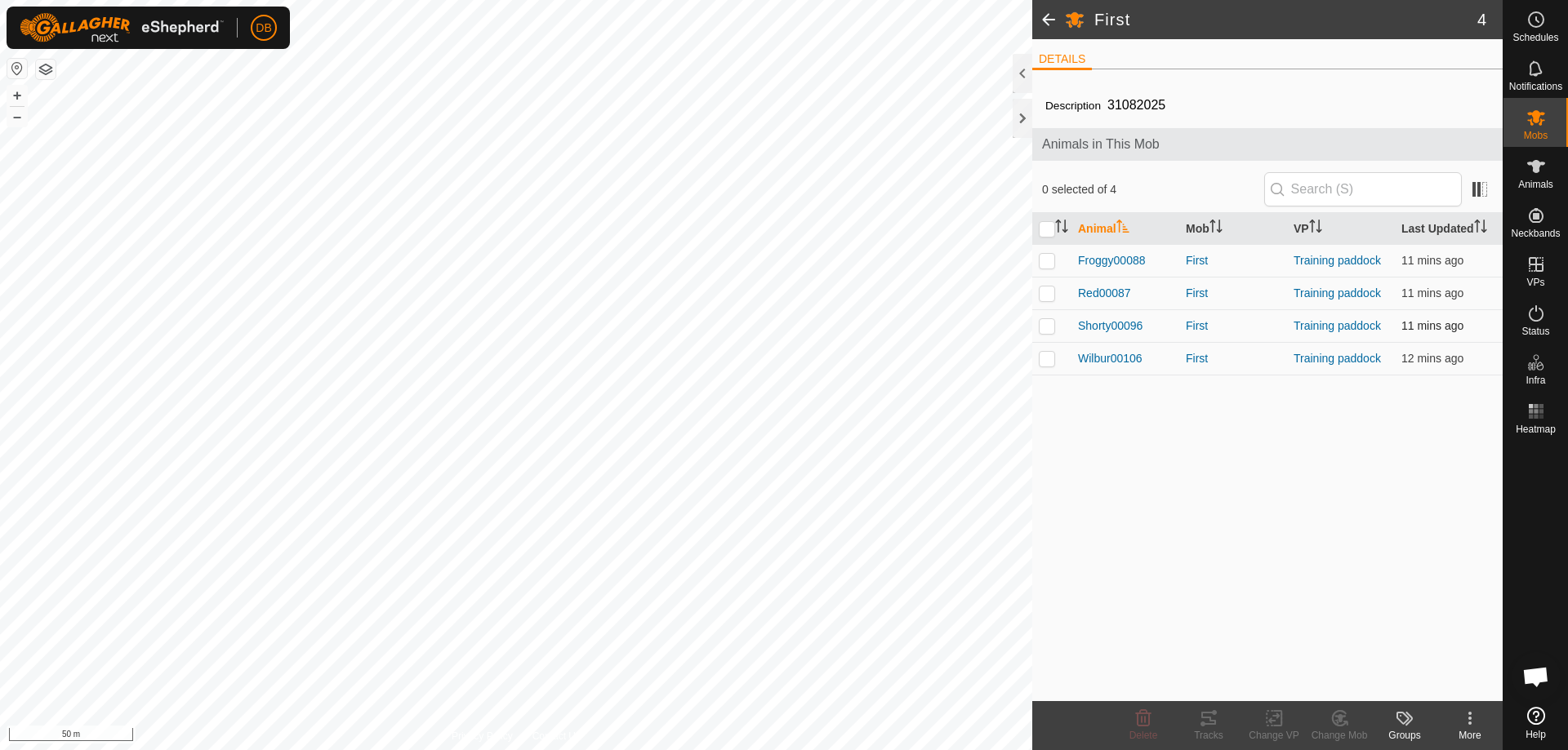
click at [1049, 327] on p-checkbox at bounding box center [1047, 325] width 16 height 13
click at [1050, 326] on p-checkbox at bounding box center [1047, 325] width 16 height 13
checkbox input "false"
click at [1044, 229] on input "checkbox" at bounding box center [1047, 228] width 16 height 16
checkbox input "true"
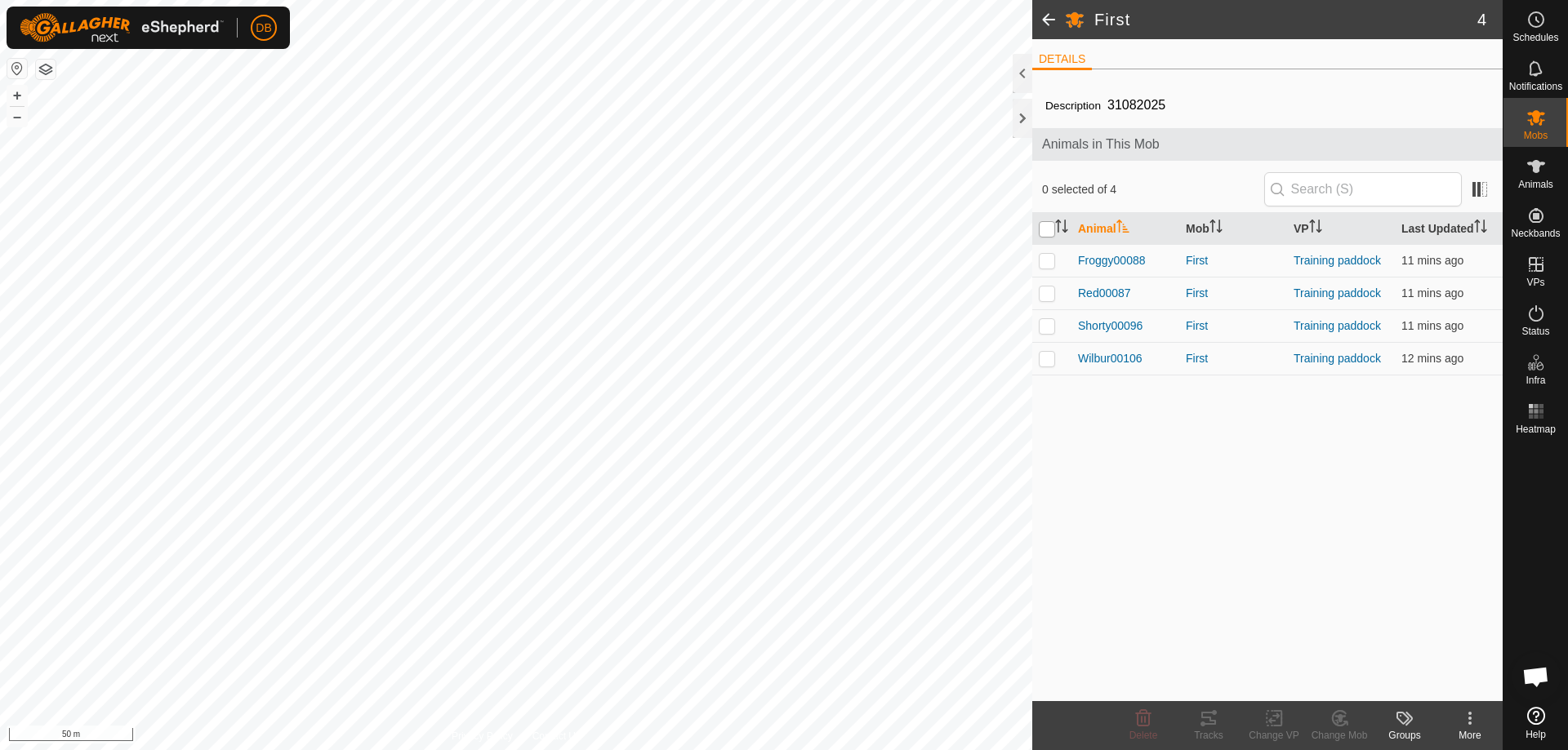
checkbox input "true"
click at [1271, 730] on div "Change VP" at bounding box center [1274, 735] width 65 height 14
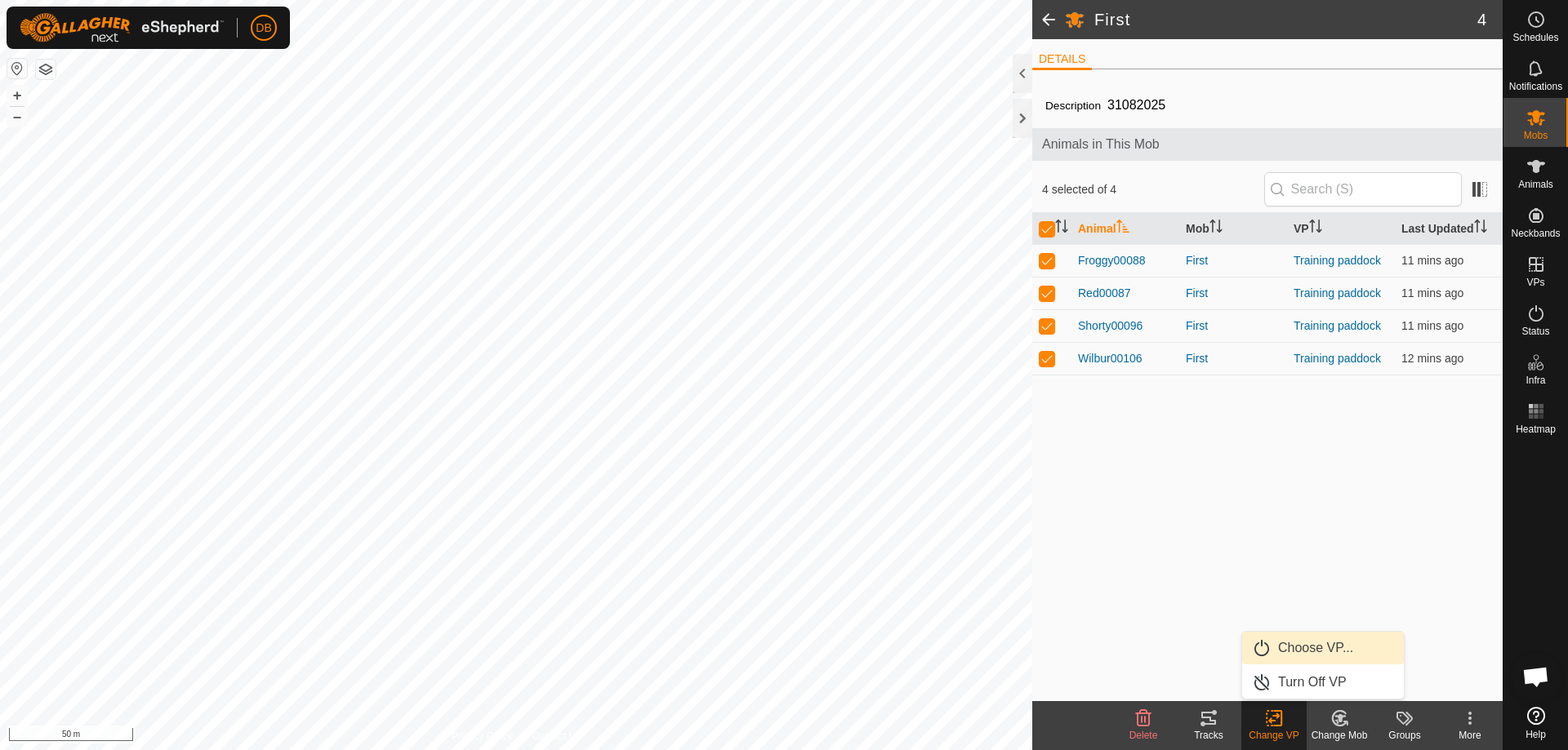
click at [1280, 643] on link "Choose VP..." at bounding box center [1323, 648] width 161 height 32
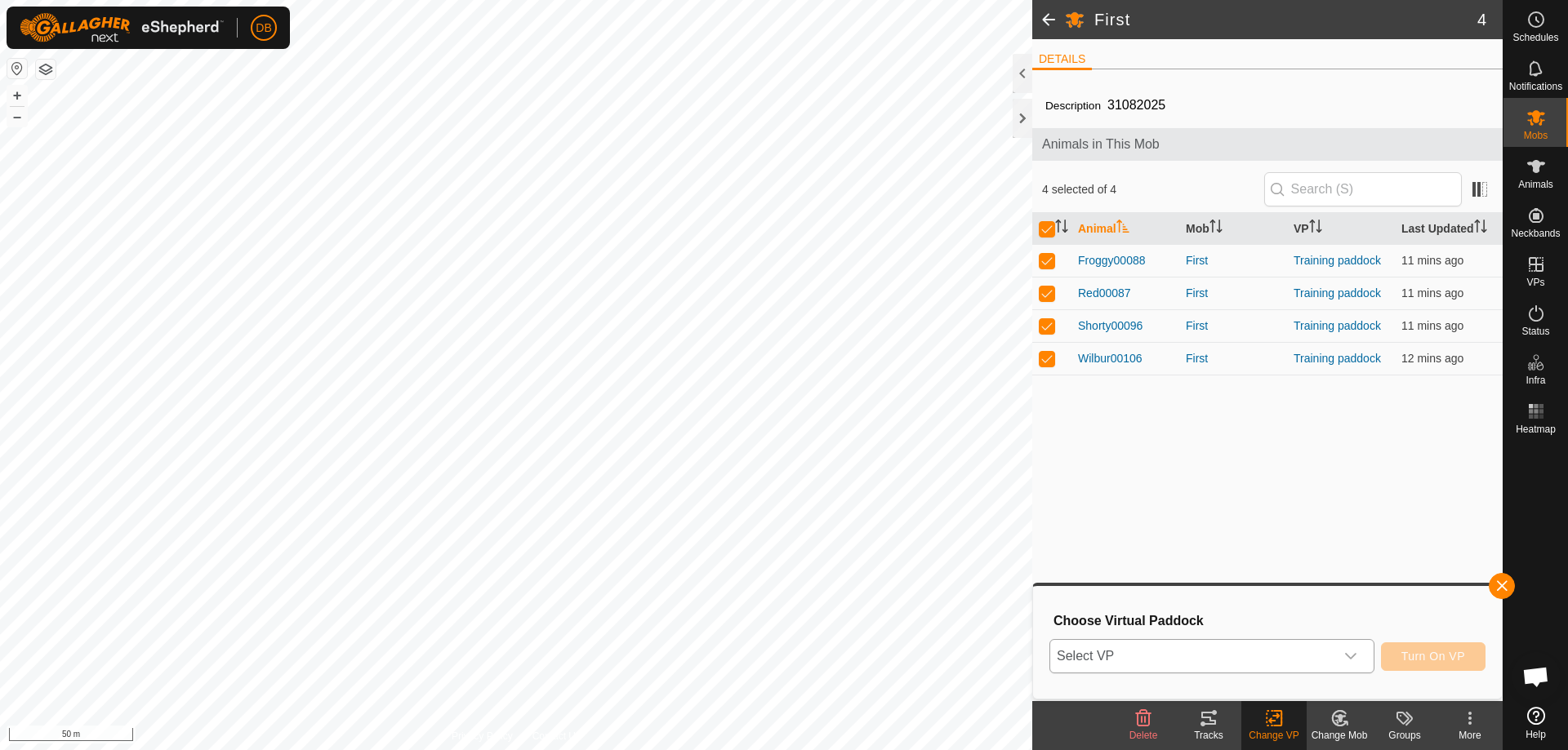
click at [1353, 654] on icon "dropdown trigger" at bounding box center [1350, 656] width 13 height 13
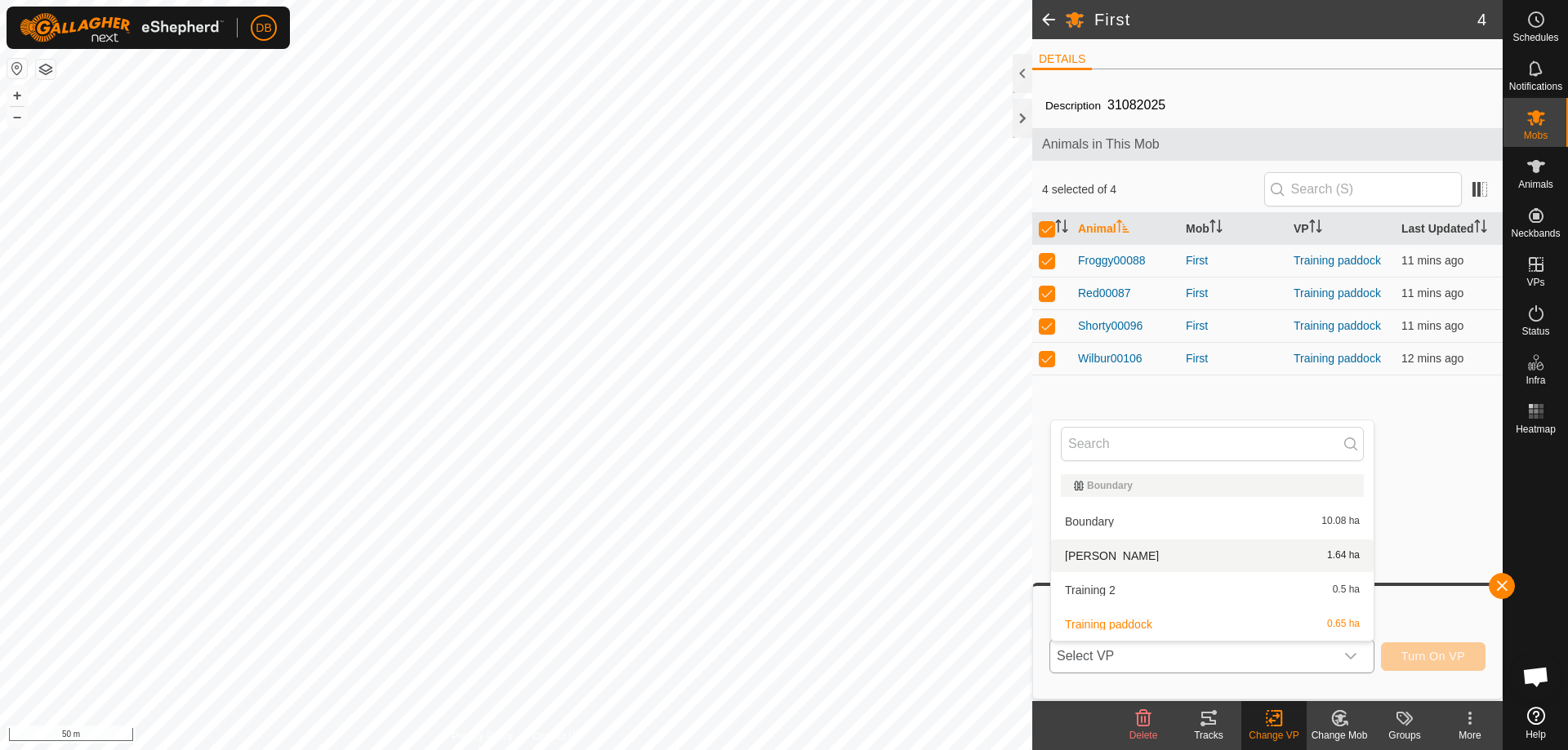
click at [1141, 560] on li "knoll 1.64 ha" at bounding box center [1213, 555] width 323 height 32
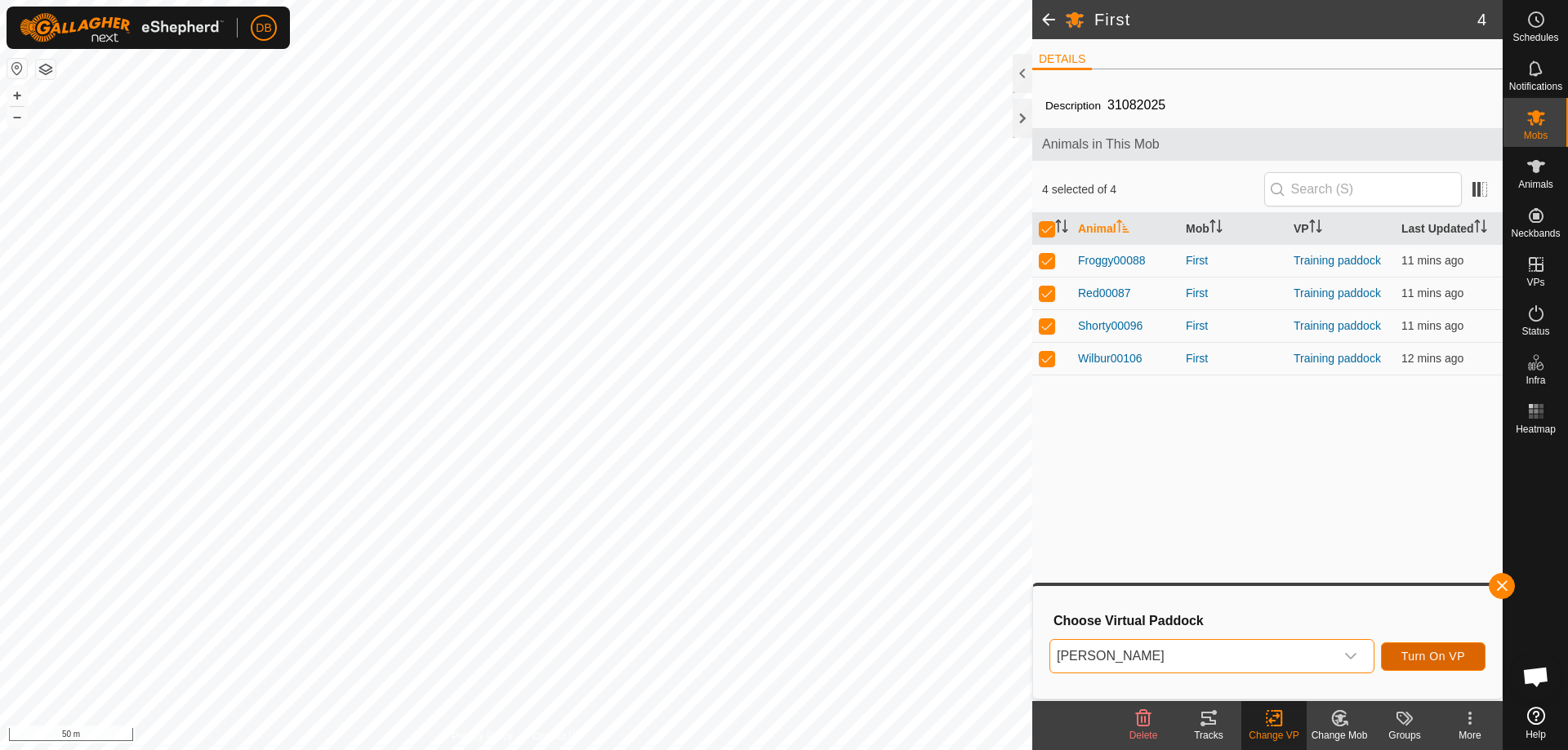
click at [1421, 654] on span "Turn On VP" at bounding box center [1433, 656] width 64 height 13
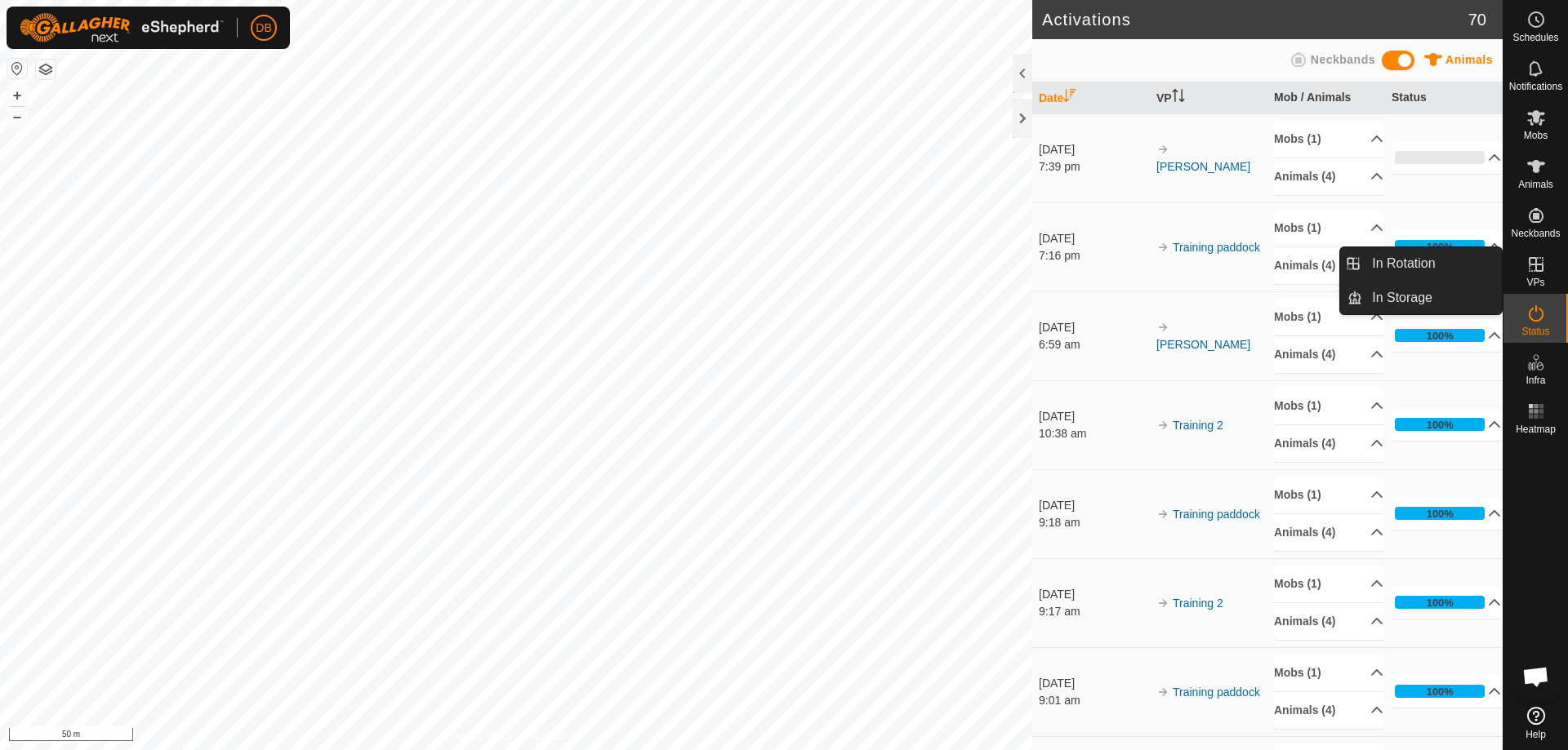
click at [1531, 274] on es-virtualpaddocks-svg-icon at bounding box center [1537, 264] width 30 height 26
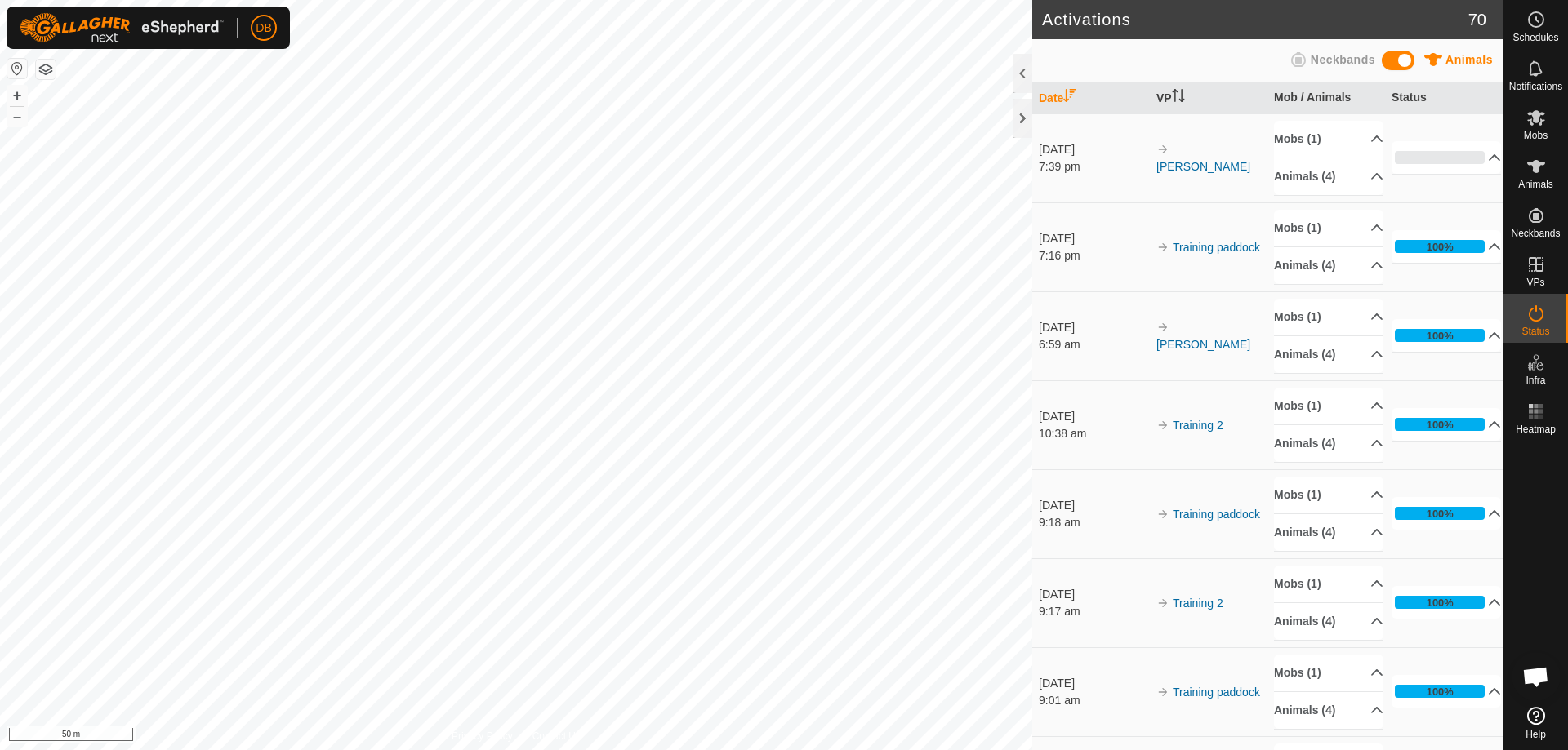
click at [1041, 115] on td "15 Sept 2025 7:39 pm" at bounding box center [1091, 158] width 117 height 89
click at [1022, 116] on div at bounding box center [1022, 118] width 20 height 39
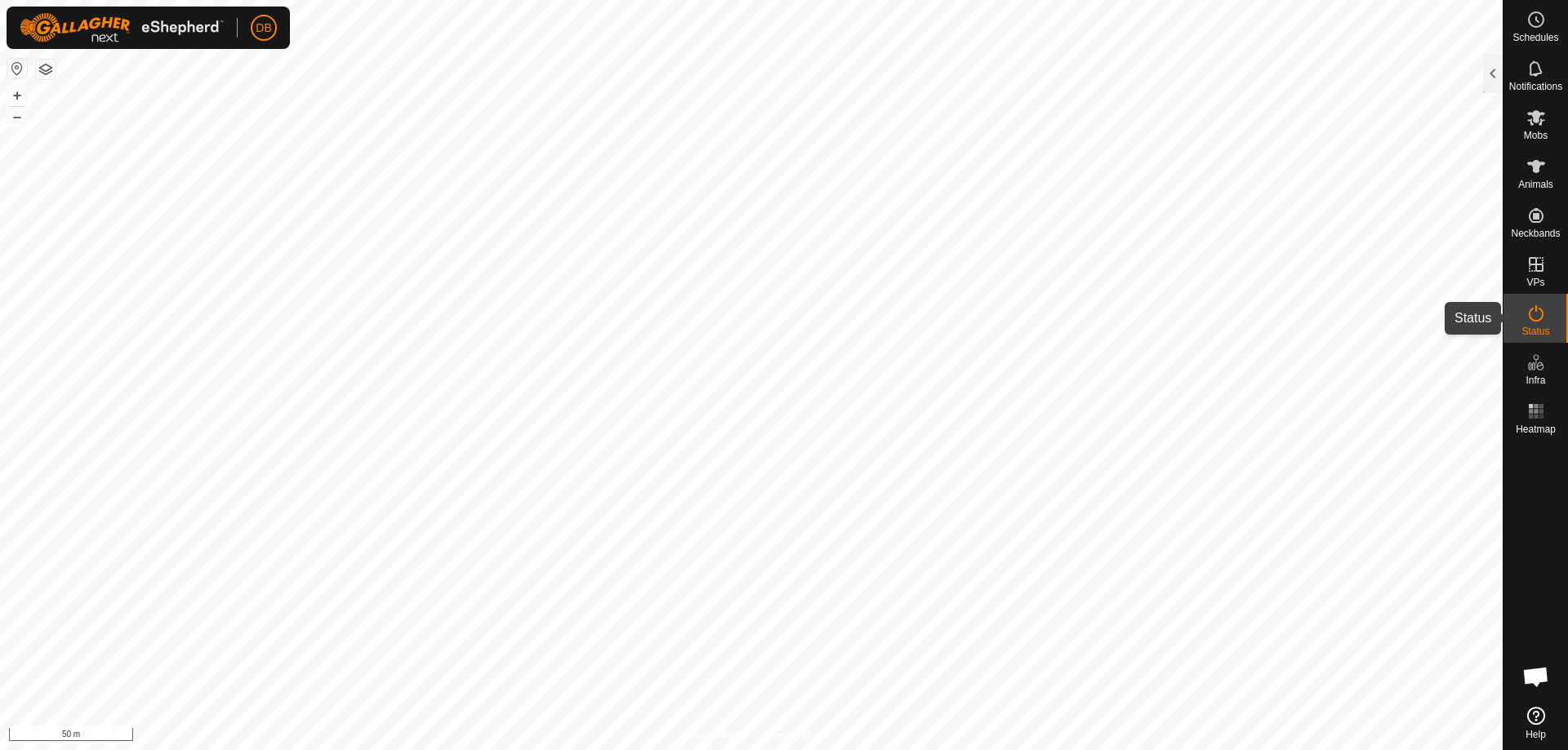
click at [1532, 317] on icon at bounding box center [1536, 313] width 20 height 20
click at [1492, 74] on div at bounding box center [1493, 73] width 20 height 39
